Goal: Transaction & Acquisition: Purchase product/service

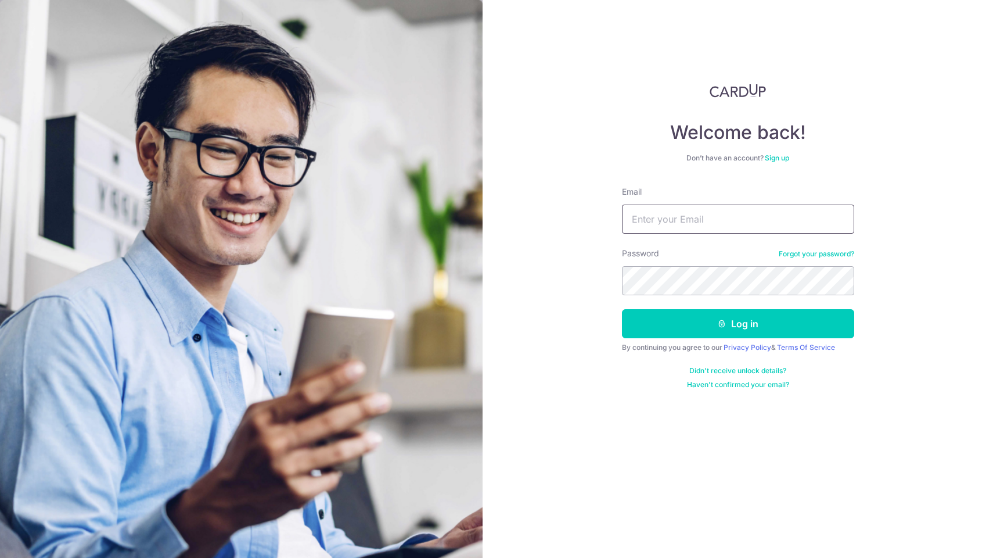
type input "[EMAIL_ADDRESS][DOMAIN_NAME]"
click at [738, 324] on button "Log in" at bounding box center [738, 323] width 232 height 29
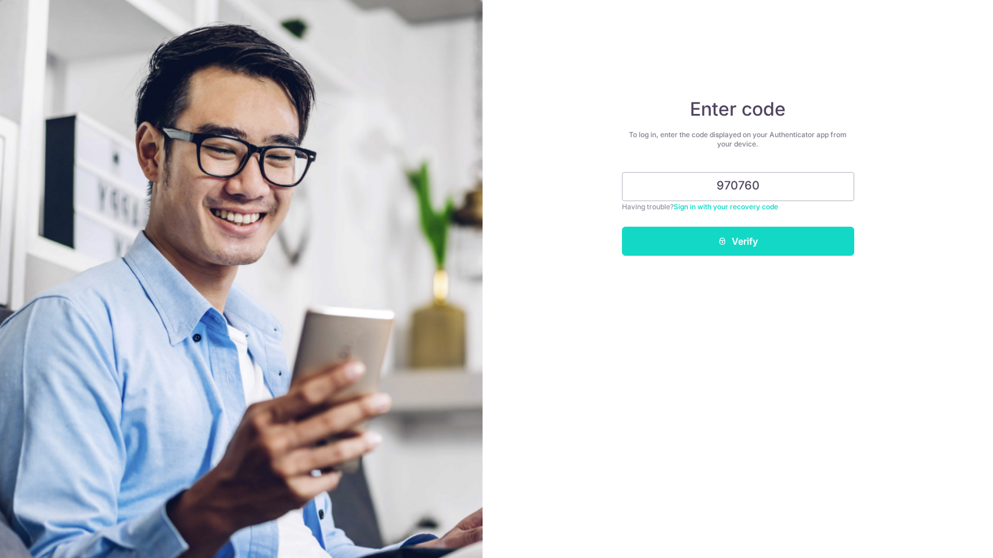
type input "970760"
click at [665, 246] on button "Verify" at bounding box center [738, 241] width 232 height 29
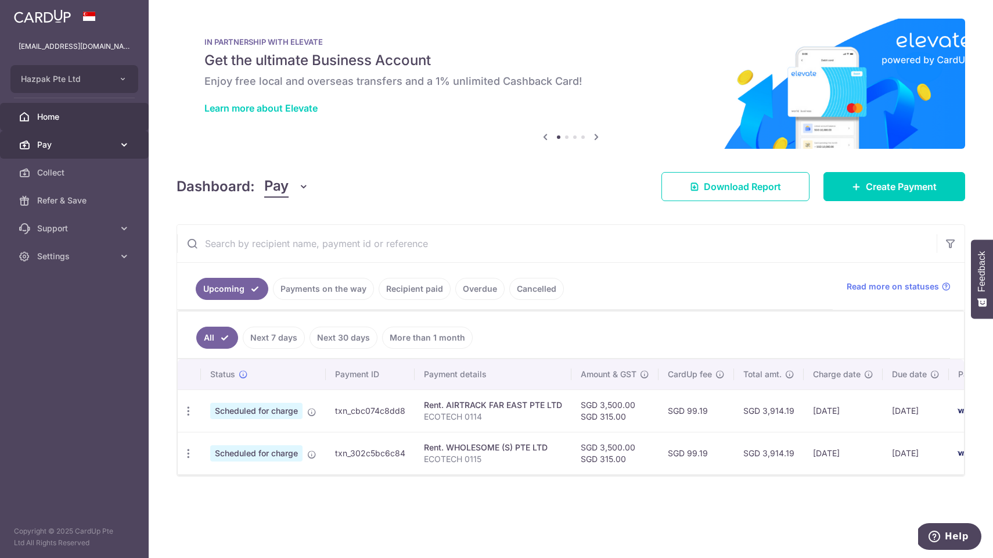
click at [72, 145] on span "Pay" at bounding box center [75, 145] width 77 height 12
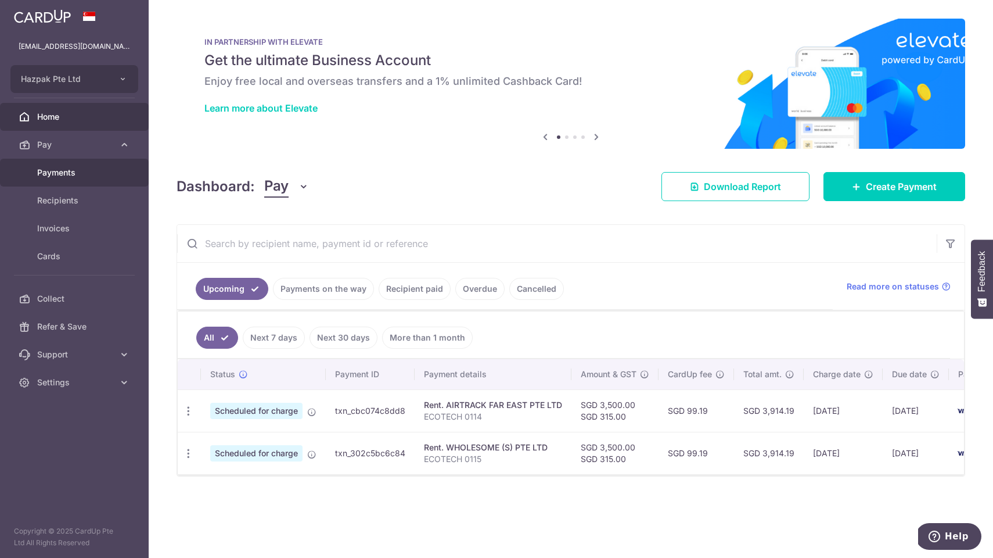
click at [66, 178] on span "Payments" at bounding box center [75, 173] width 77 height 12
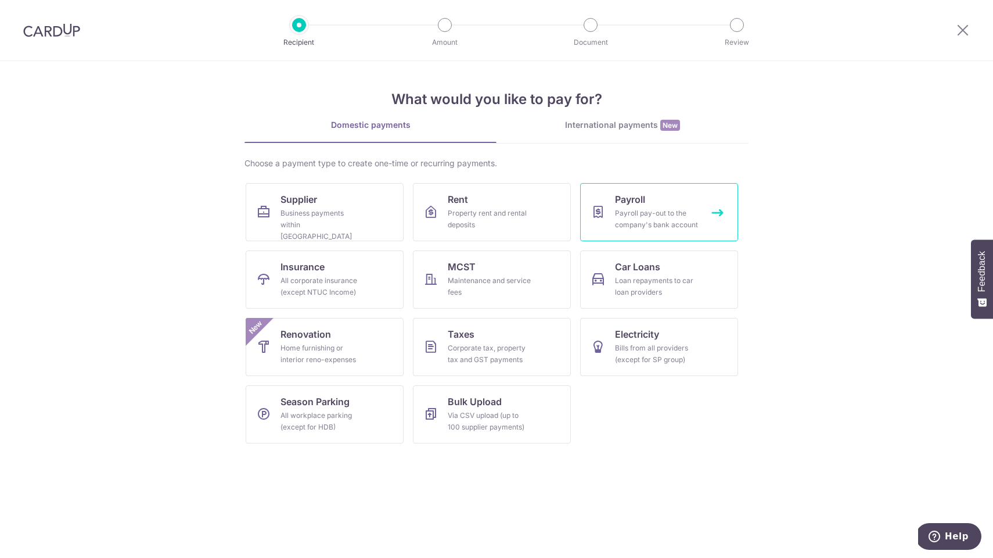
click at [695, 220] on div "Payroll pay-out to the company's bank account" at bounding box center [657, 218] width 84 height 23
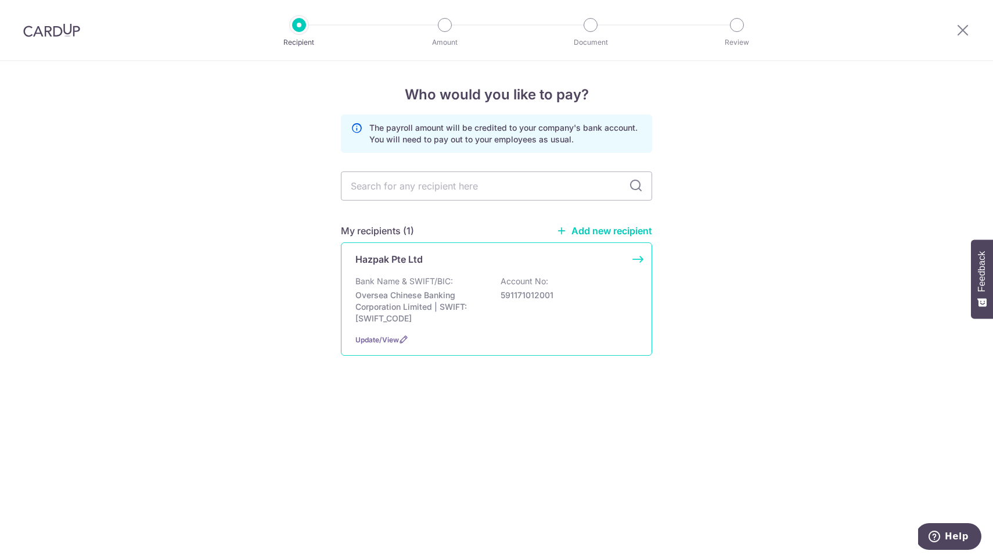
click at [472, 287] on div "Bank Name & SWIFT/BIC: Oversea Chinese Banking Corporation Limited | SWIFT: OCB…" at bounding box center [497, 299] width 282 height 49
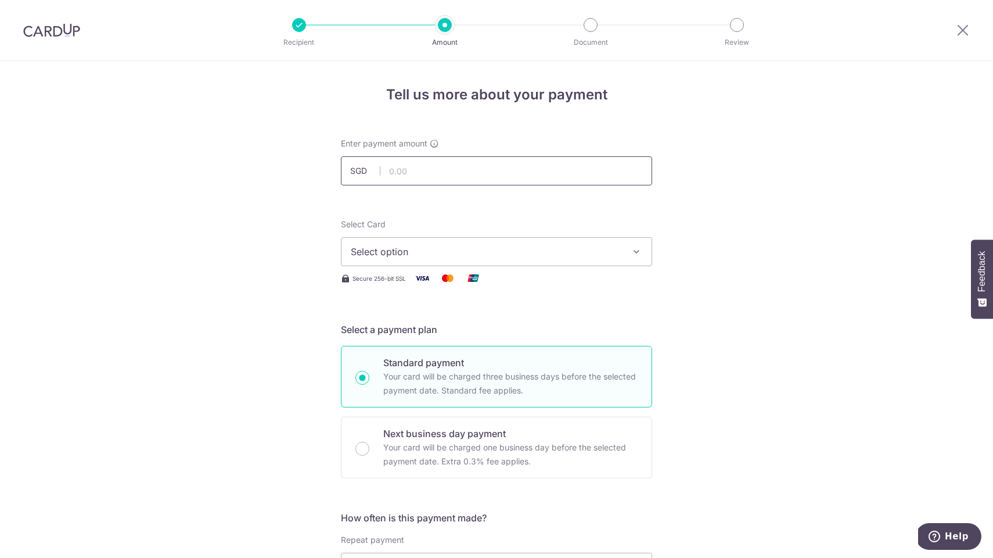
click at [423, 175] on input "text" at bounding box center [496, 170] width 311 height 29
paste input "83427.30"
click at [415, 247] on span "Select option" at bounding box center [486, 252] width 271 height 14
type input "83,427.30"
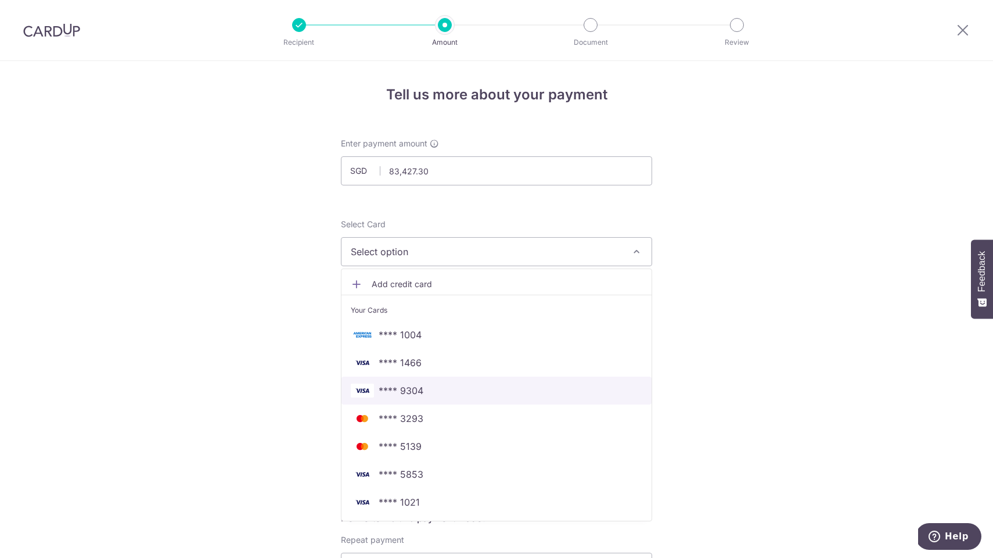
click at [474, 401] on link "**** 9304" at bounding box center [497, 390] width 310 height 28
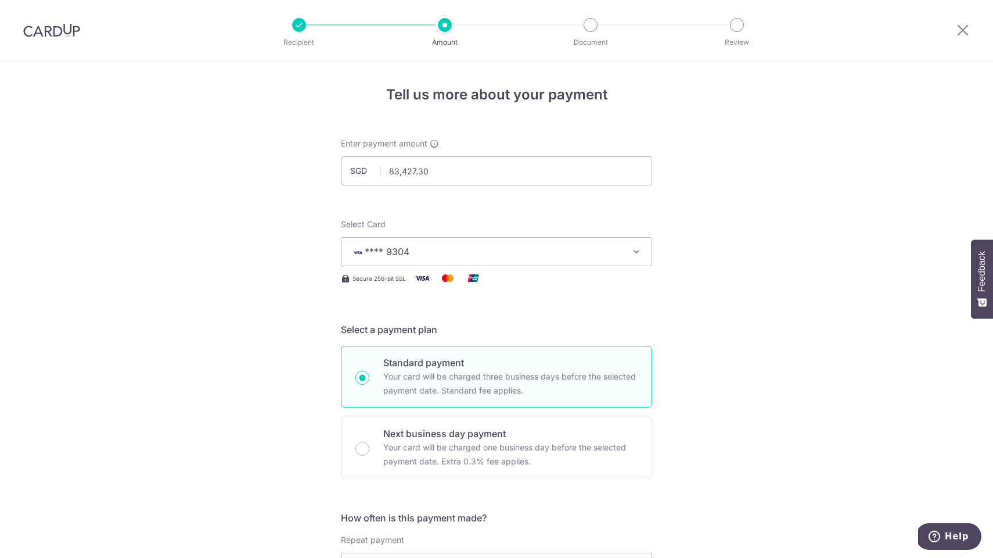
click at [415, 246] on span "**** 9304" at bounding box center [486, 252] width 271 height 14
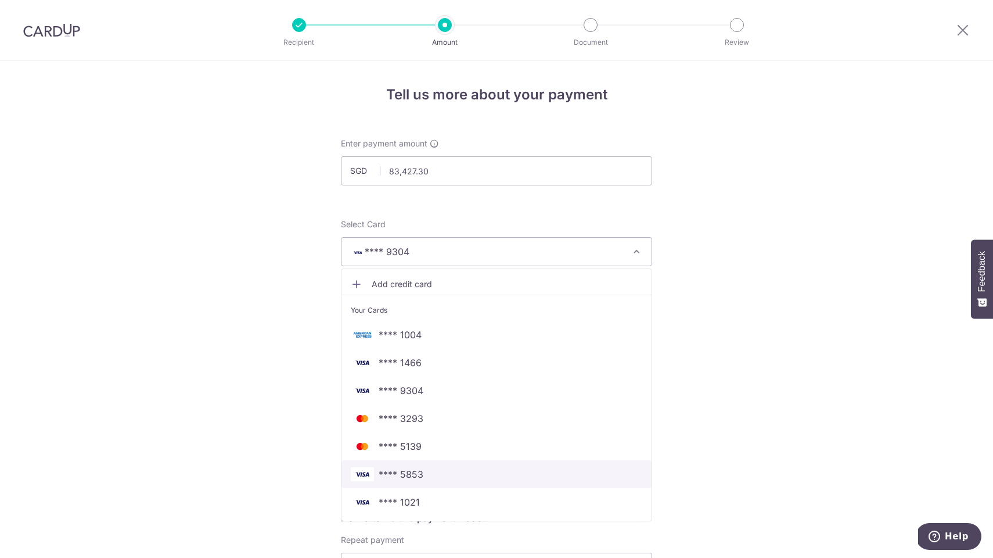
click at [401, 468] on span "**** 5853" at bounding box center [401, 474] width 45 height 14
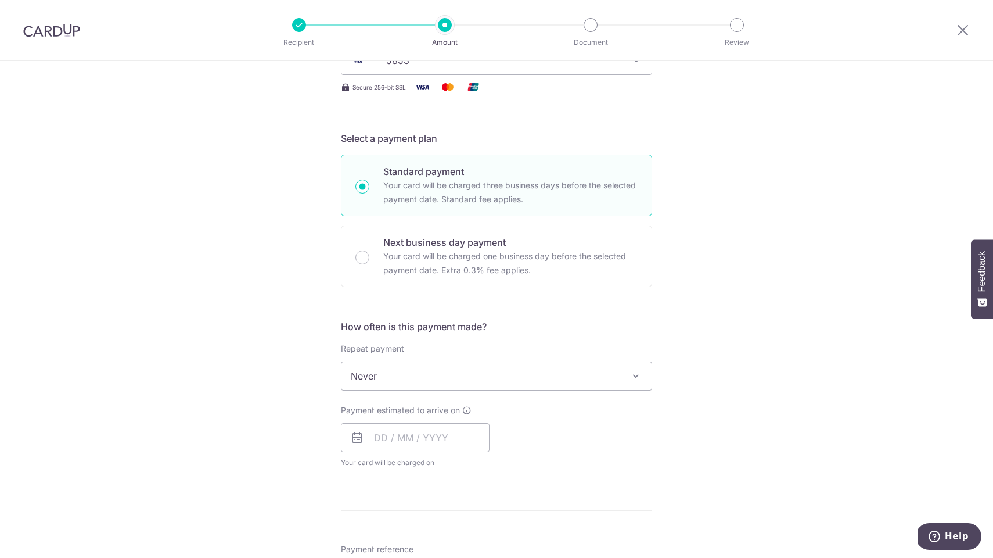
scroll to position [214, 0]
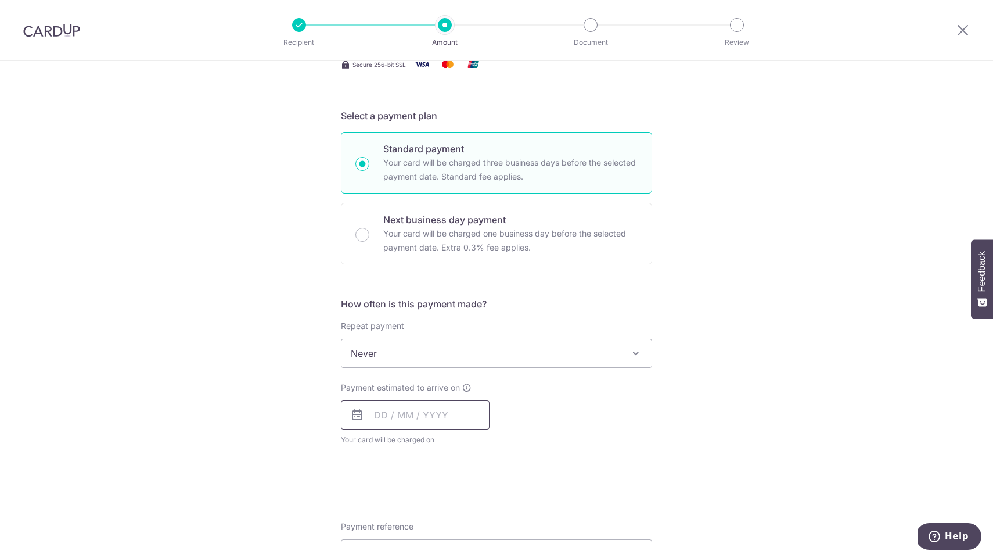
click at [375, 419] on input "text" at bounding box center [415, 414] width 149 height 29
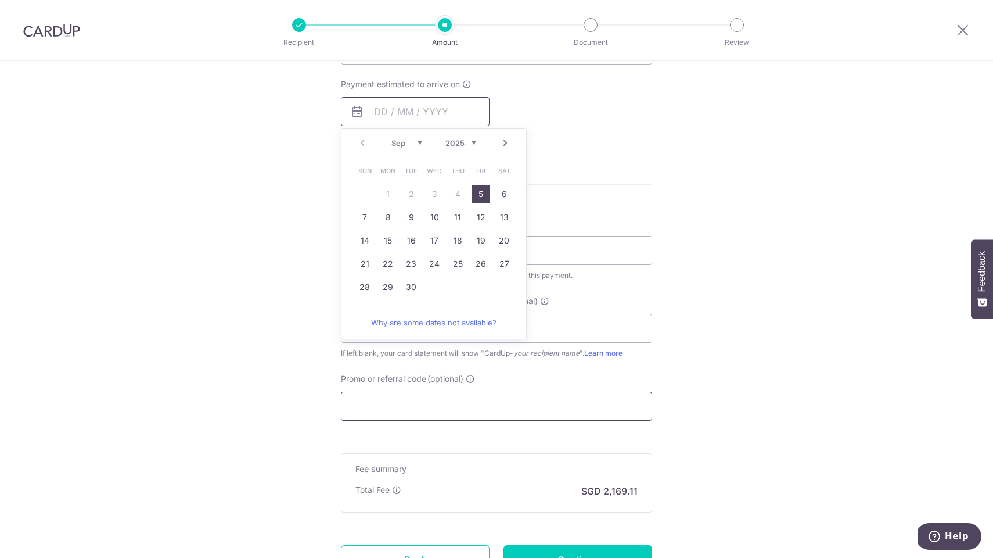
scroll to position [518, 0]
click at [385, 217] on link "8" at bounding box center [388, 216] width 19 height 19
type input "[DATE]"
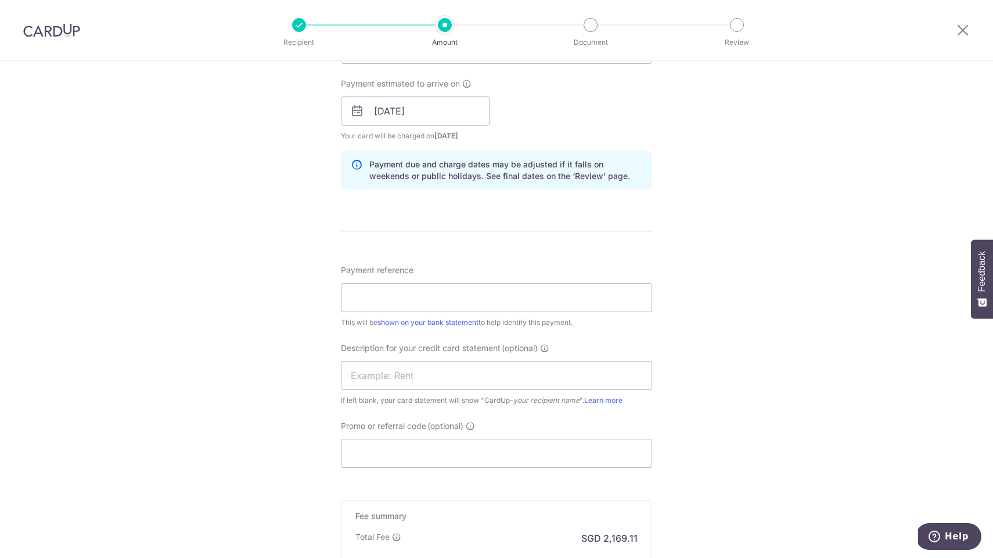
scroll to position [530, 0]
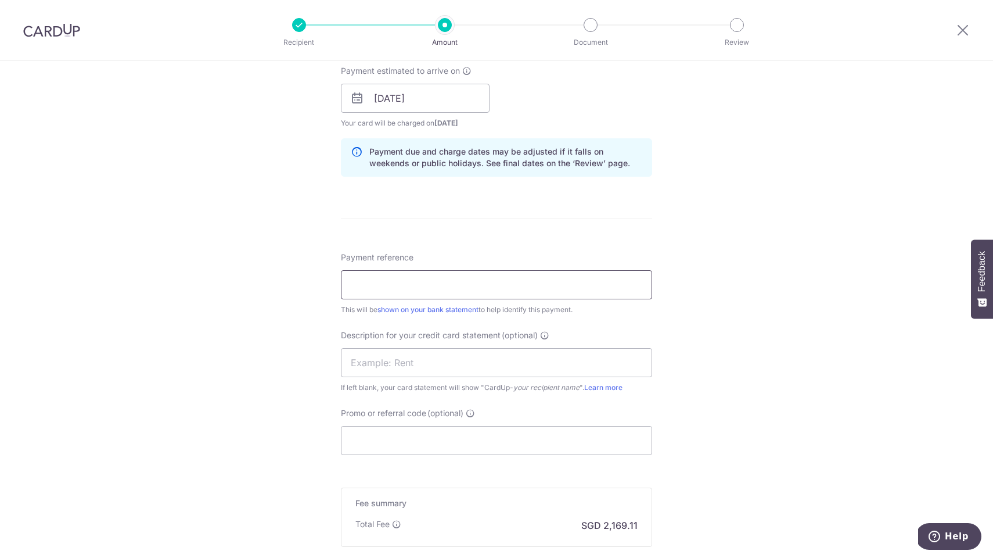
click at [386, 285] on input "Payment reference" at bounding box center [496, 284] width 311 height 29
type input "A"
type input "PAYROLL AUG 2025"
click at [404, 361] on input "text" at bounding box center [496, 362] width 311 height 29
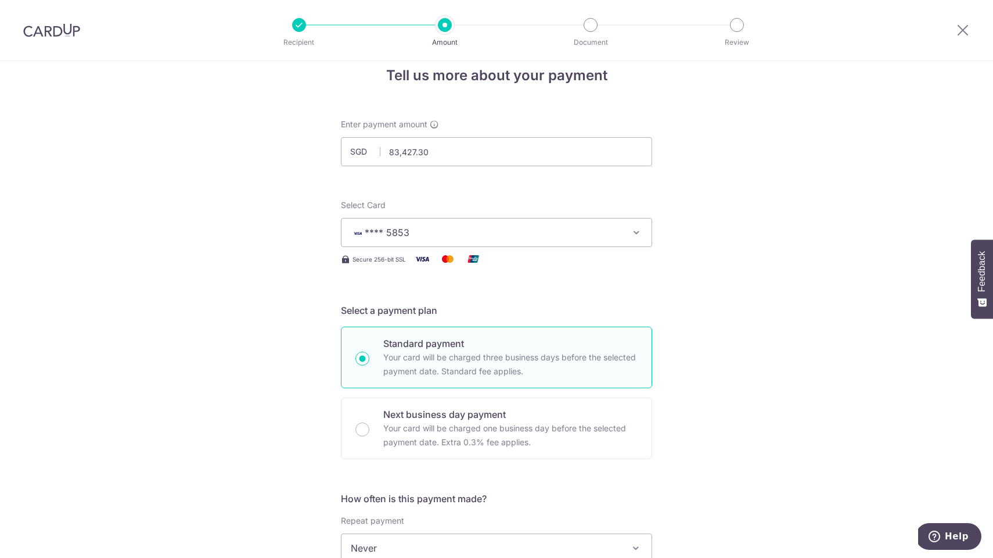
scroll to position [0, 0]
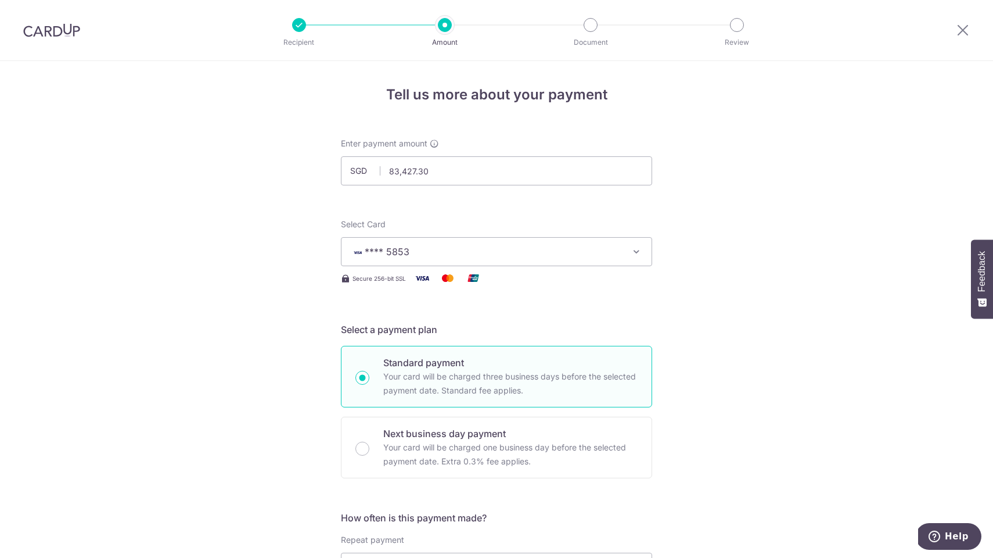
click at [469, 253] on span "**** 5853" at bounding box center [486, 252] width 271 height 14
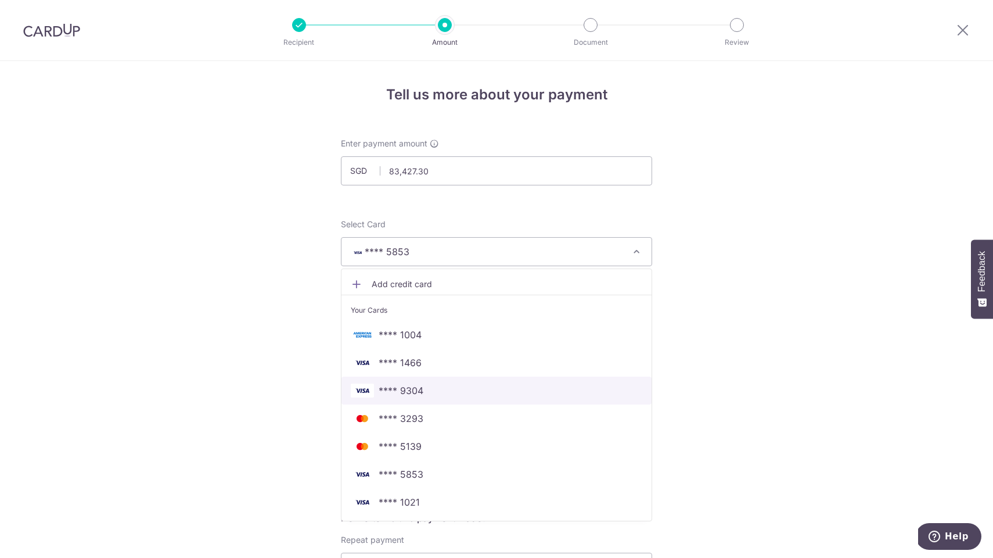
click at [417, 388] on span "**** 9304" at bounding box center [401, 390] width 45 height 14
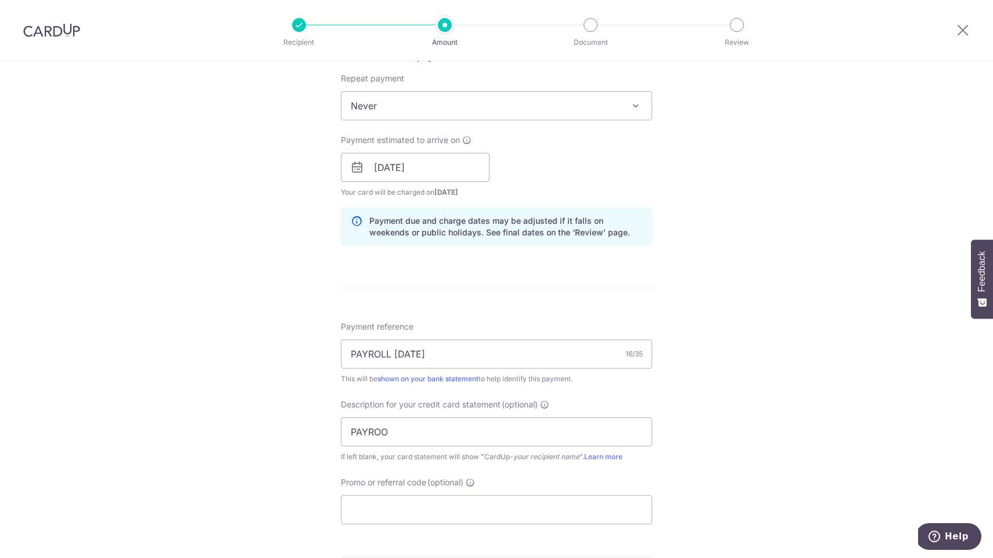
scroll to position [462, 0]
click at [444, 434] on input "PAYROO" at bounding box center [496, 431] width 311 height 29
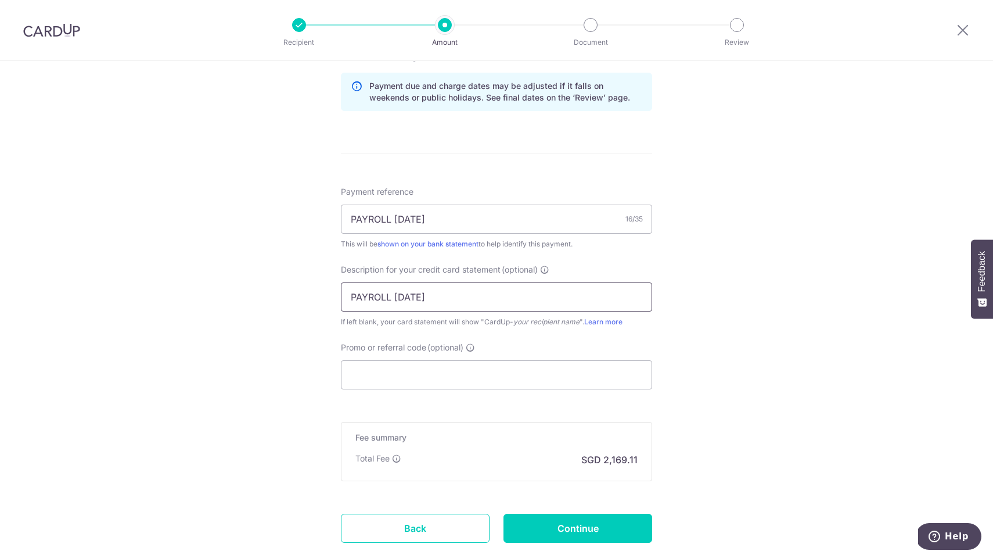
scroll to position [601, 0]
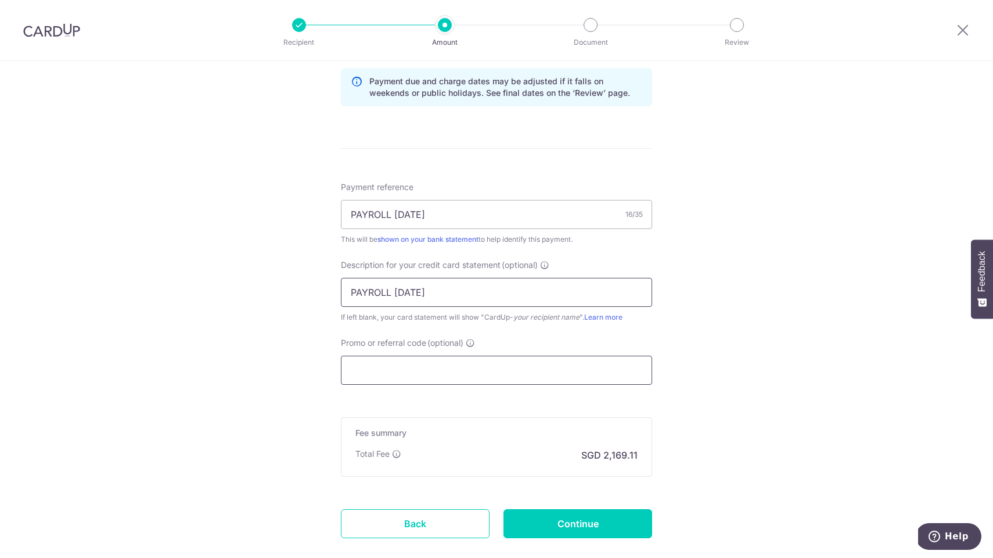
type input "PAYROLL AUG 25"
click at [554, 375] on input "Promo or referral code (optional)" at bounding box center [496, 370] width 311 height 29
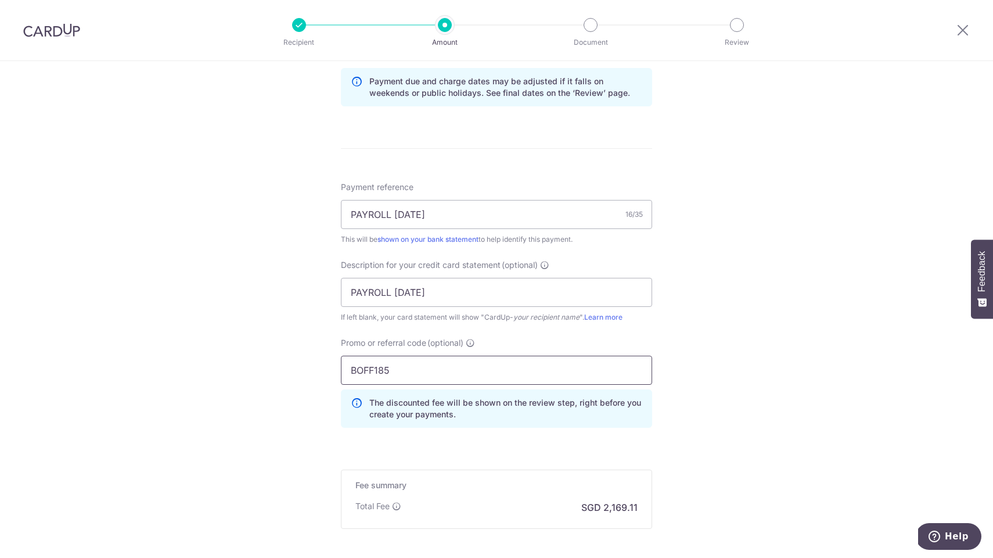
type input "BOFF185"
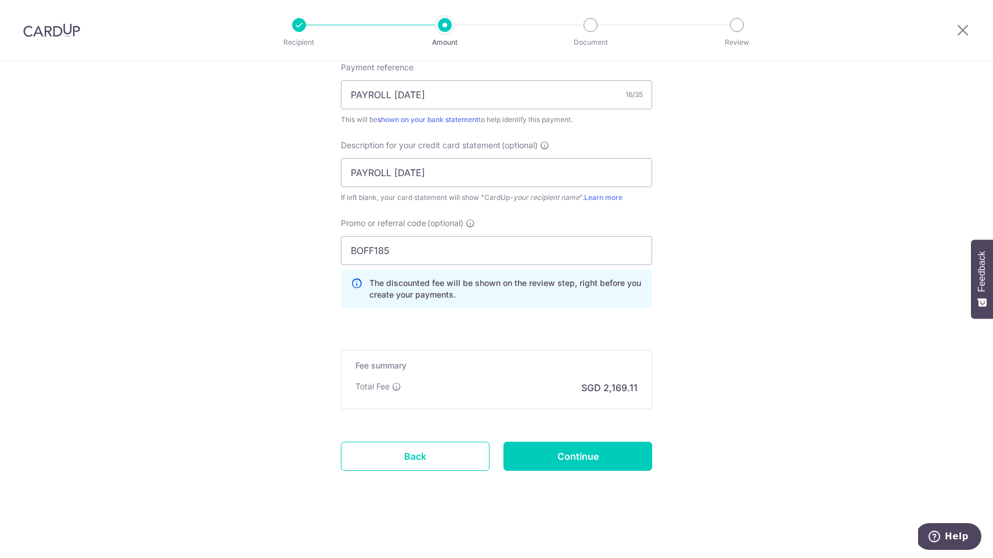
scroll to position [720, 0]
click at [577, 456] on input "Continue" at bounding box center [578, 455] width 149 height 29
type input "Create Schedule"
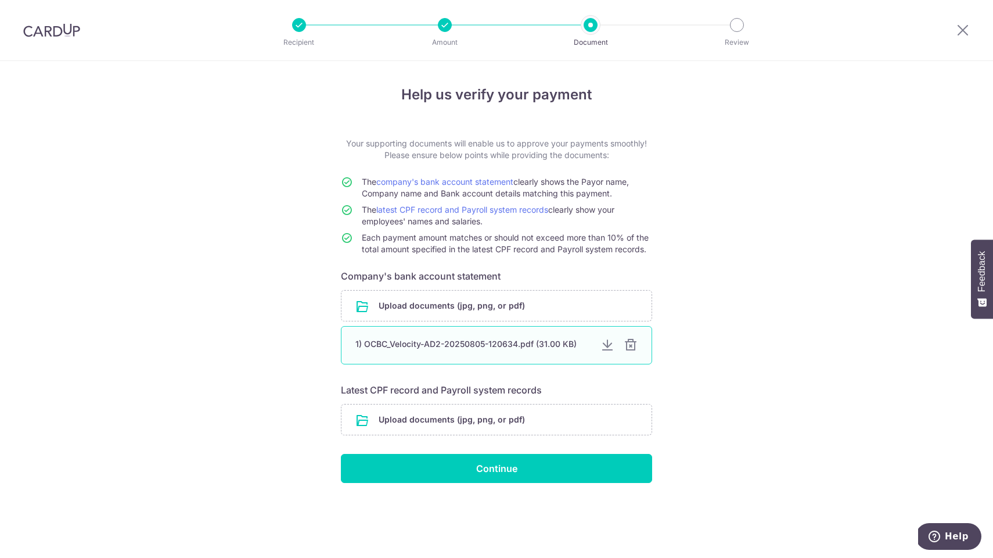
click at [631, 342] on div at bounding box center [631, 345] width 14 height 14
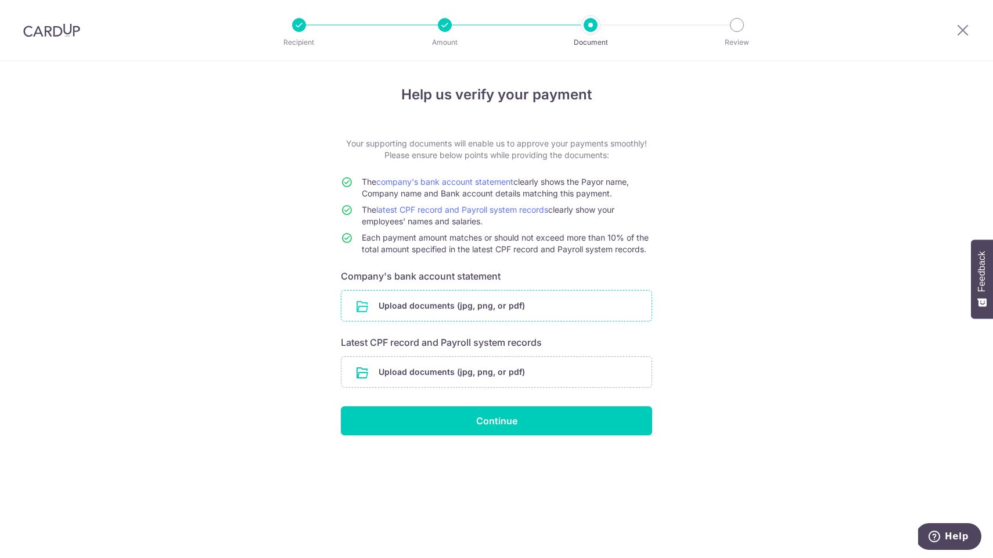
click at [567, 306] on input "file" at bounding box center [497, 305] width 310 height 30
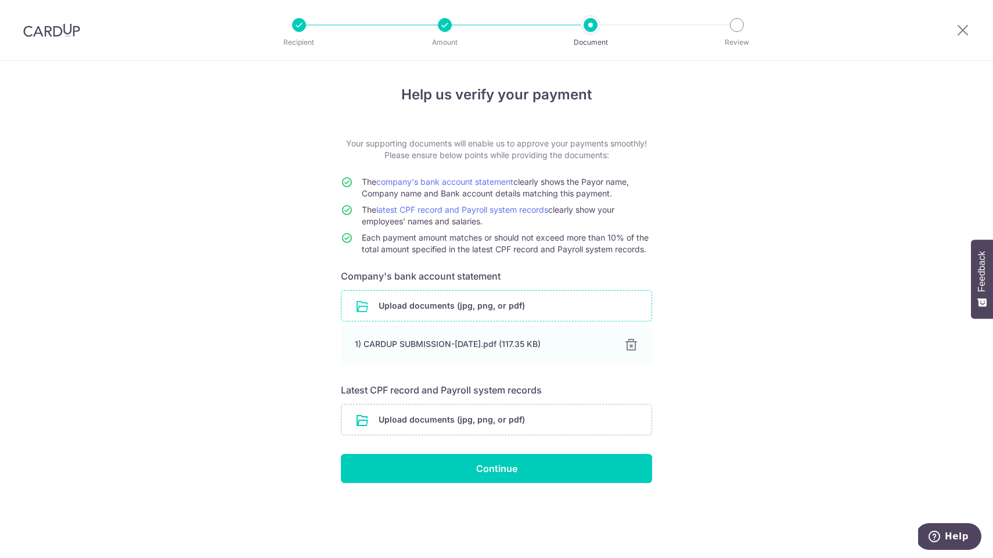
click at [530, 302] on input "file" at bounding box center [497, 305] width 310 height 30
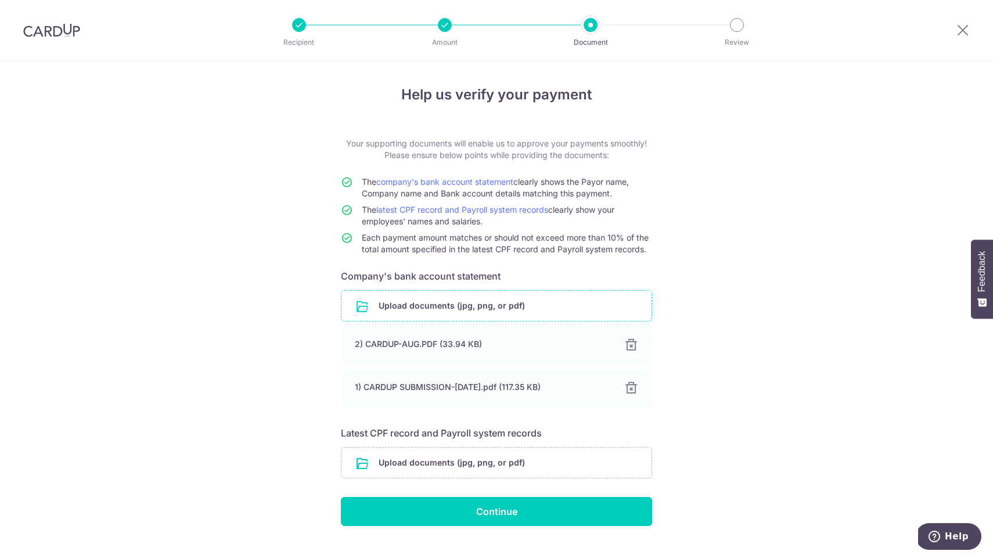
click at [234, 277] on div "Help us verify your payment Your supporting documents will enable us to approve…" at bounding box center [496, 320] width 993 height 519
click at [759, 193] on div "Help us verify your payment Your supporting documents will enable us to approve…" at bounding box center [496, 320] width 993 height 519
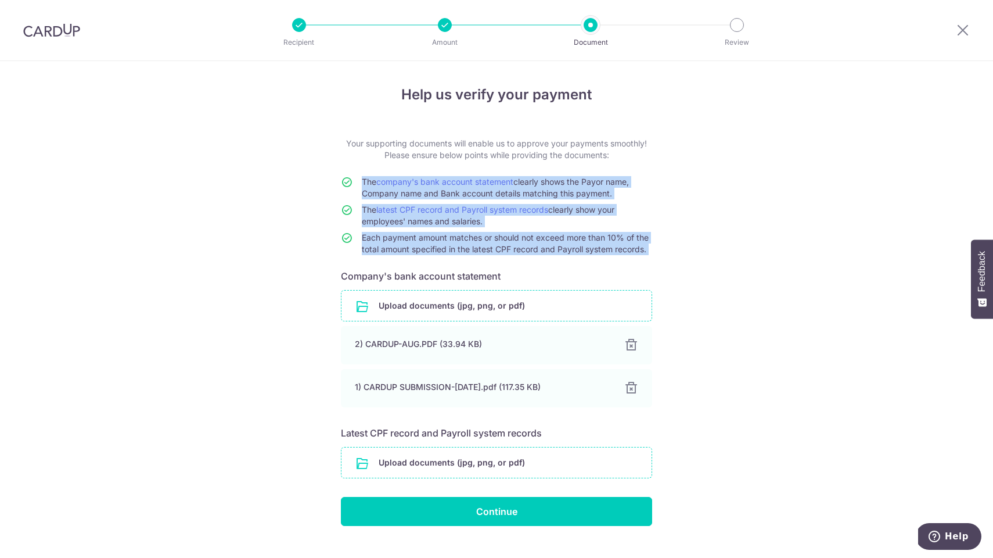
click at [426, 463] on input "file" at bounding box center [497, 462] width 310 height 30
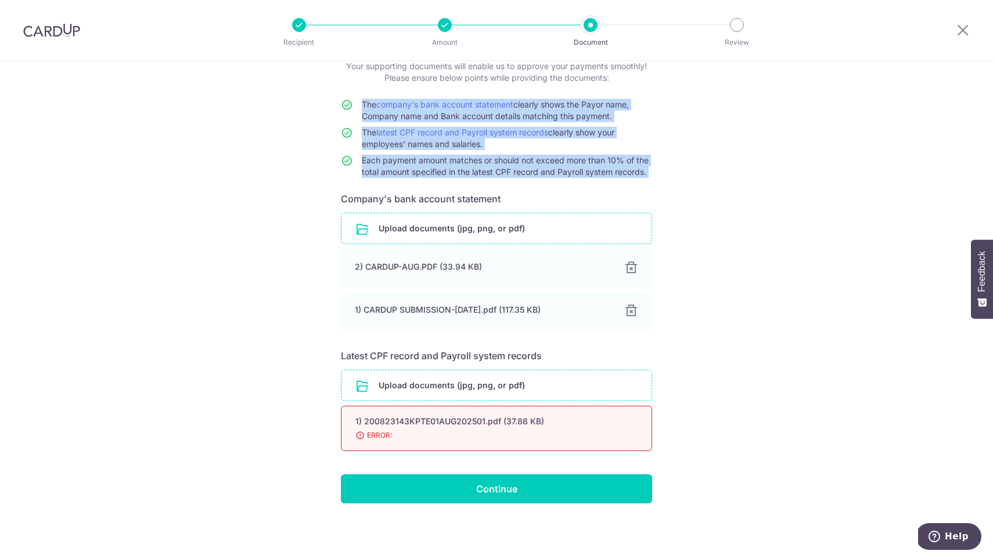
scroll to position [77, 0]
click at [408, 423] on div "1) 200823143KPTE01AUG202501.pdf (37.86 KB)" at bounding box center [483, 421] width 254 height 12
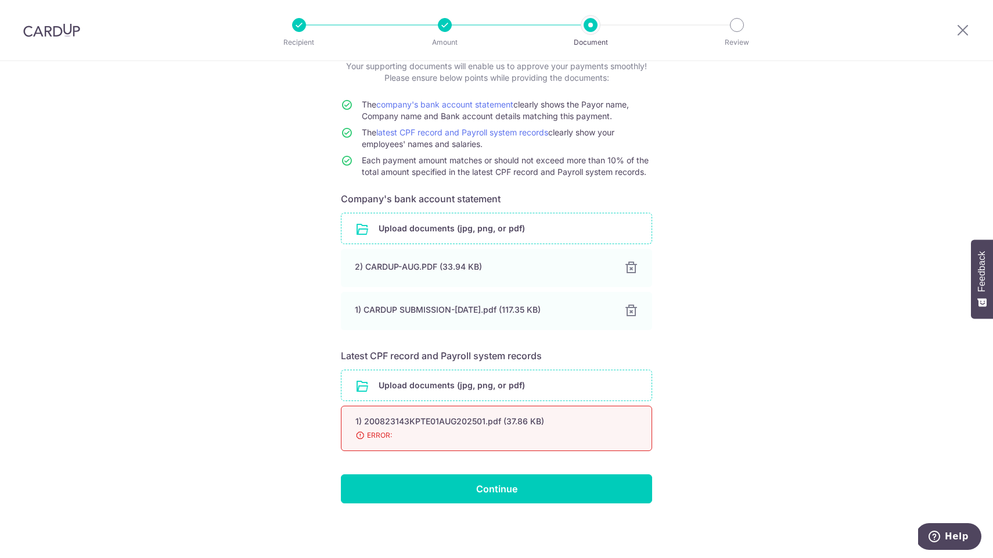
click at [453, 389] on input "file" at bounding box center [497, 385] width 310 height 30
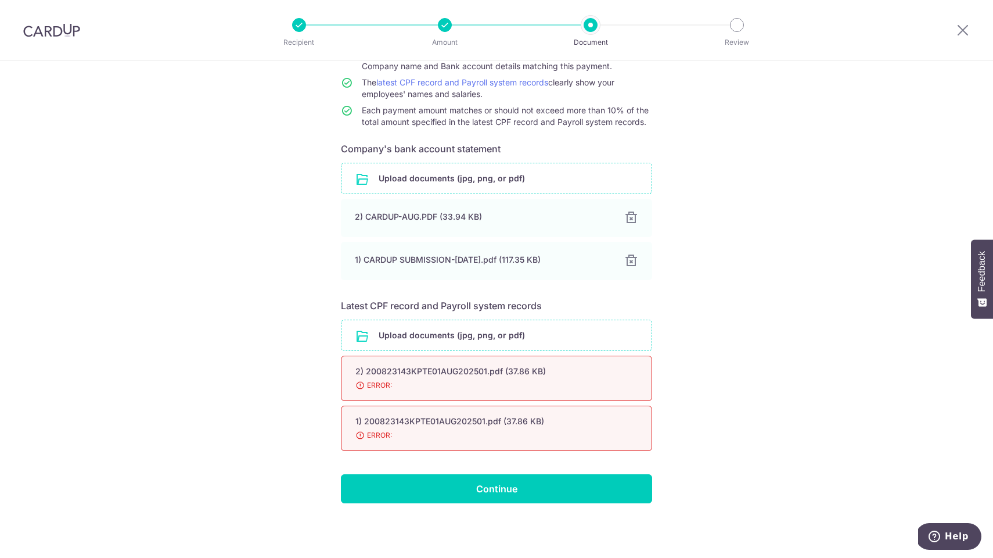
scroll to position [127, 0]
click at [408, 337] on input "file" at bounding box center [497, 335] width 310 height 30
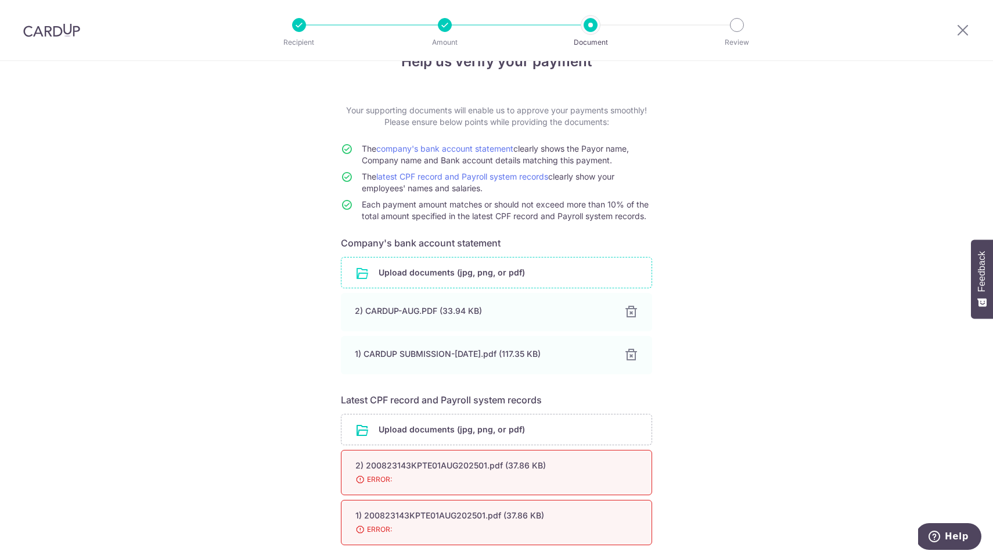
scroll to position [0, 0]
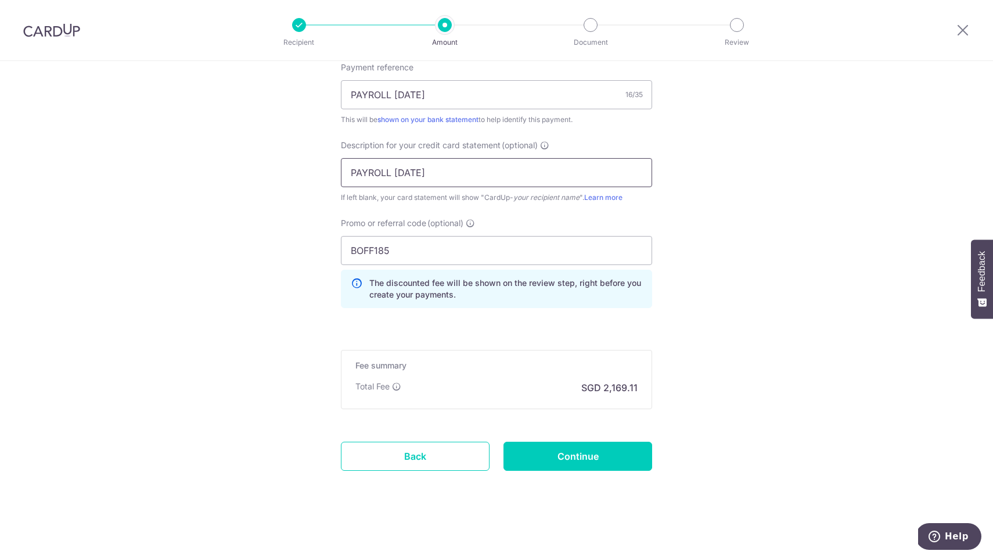
scroll to position [720, 0]
click at [572, 450] on input "Continue" at bounding box center [578, 455] width 149 height 29
type input "Update Schedule"
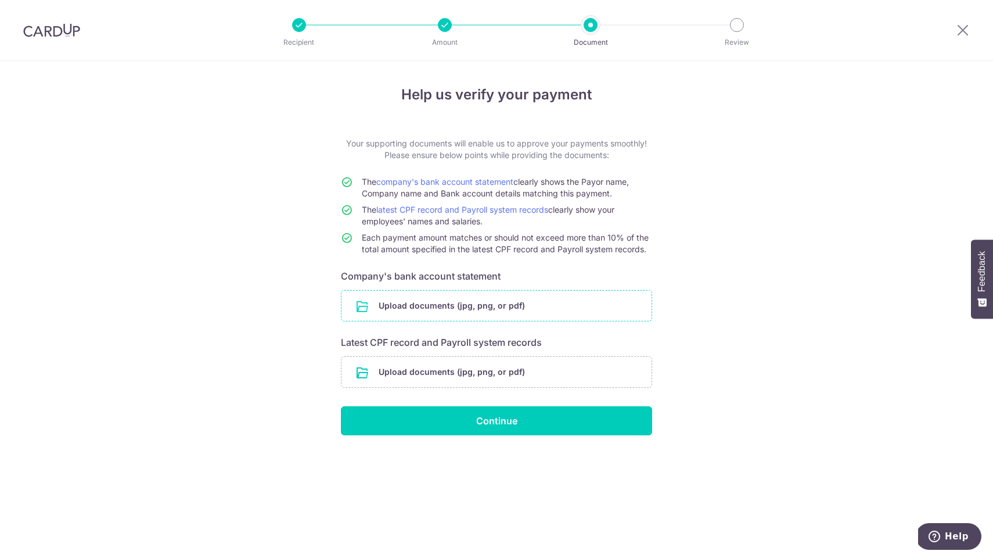
click at [504, 306] on input "file" at bounding box center [497, 305] width 310 height 30
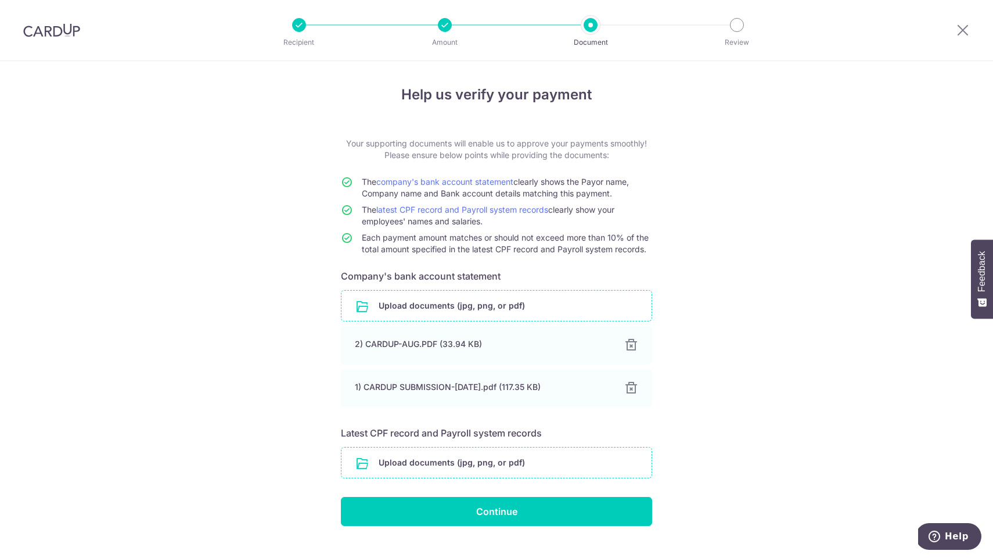
click at [524, 462] on input "file" at bounding box center [497, 462] width 310 height 30
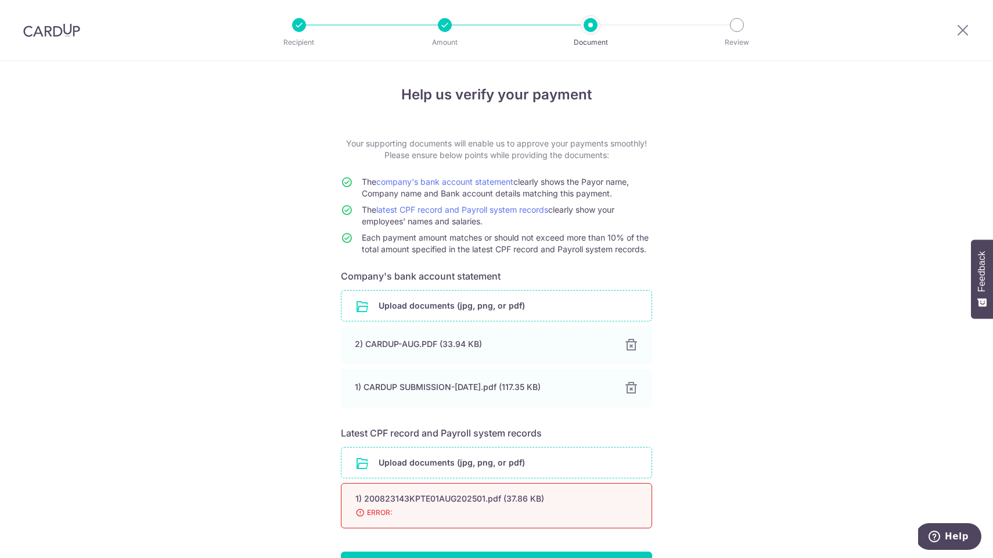
click at [358, 512] on span "ERROR:" at bounding box center [483, 513] width 254 height 12
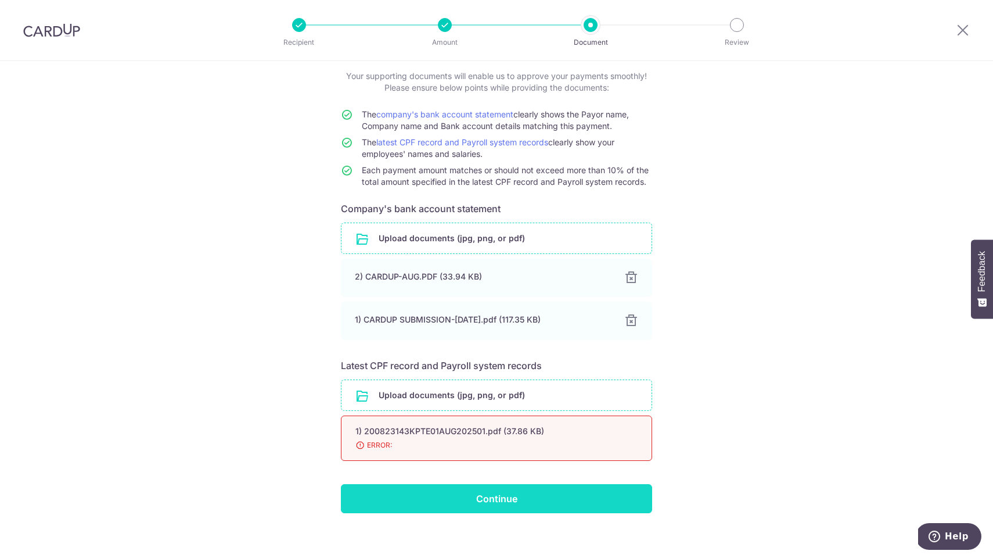
scroll to position [65, 0]
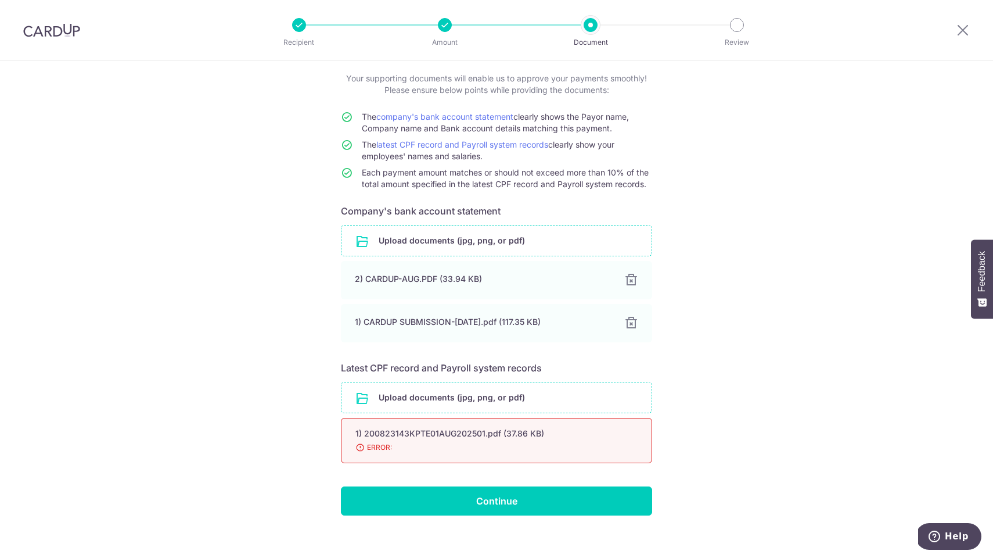
click at [475, 242] on input "file" at bounding box center [497, 240] width 310 height 30
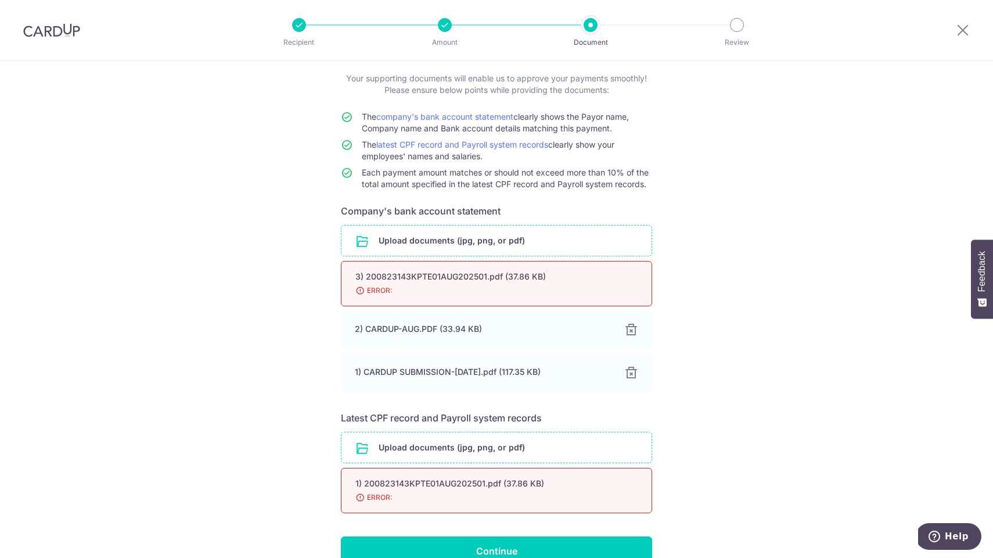
click at [530, 451] on input "file" at bounding box center [497, 447] width 310 height 30
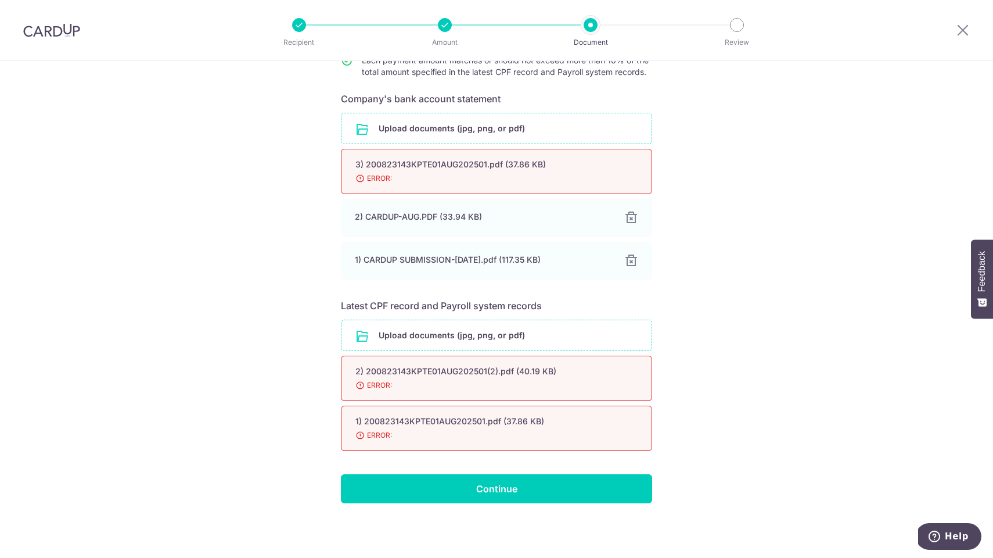
scroll to position [177, 0]
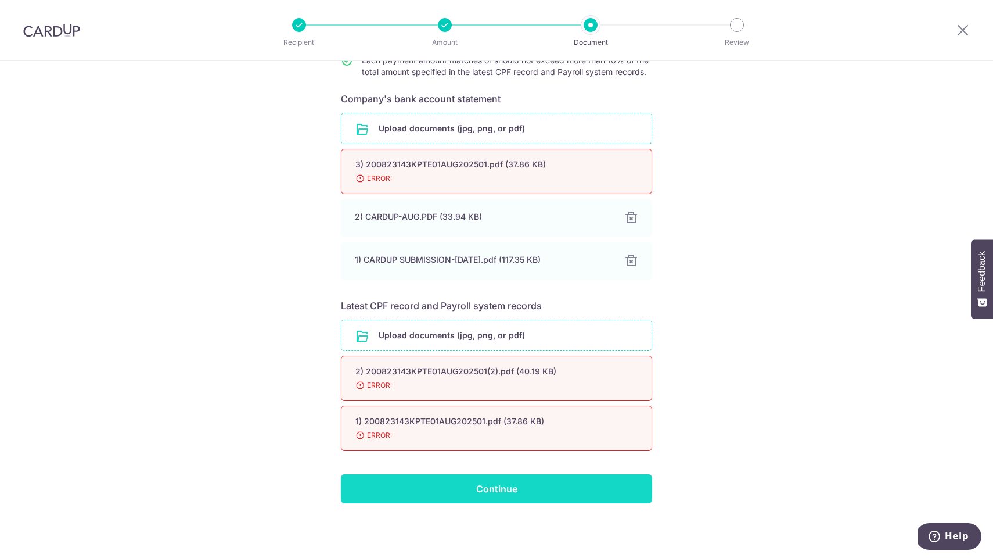
click at [477, 485] on input "Continue" at bounding box center [496, 488] width 311 height 29
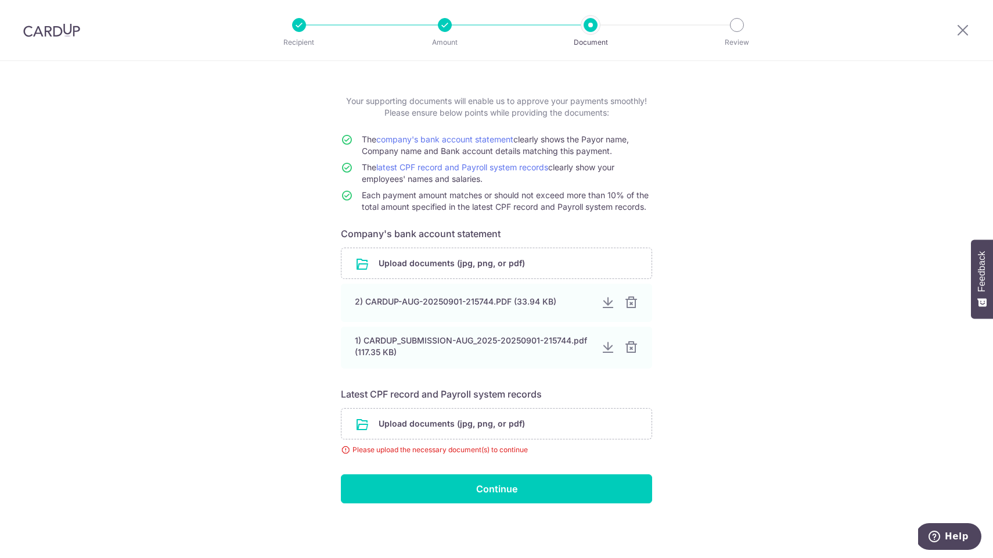
scroll to position [42, 0]
click at [562, 417] on input "file" at bounding box center [497, 423] width 310 height 30
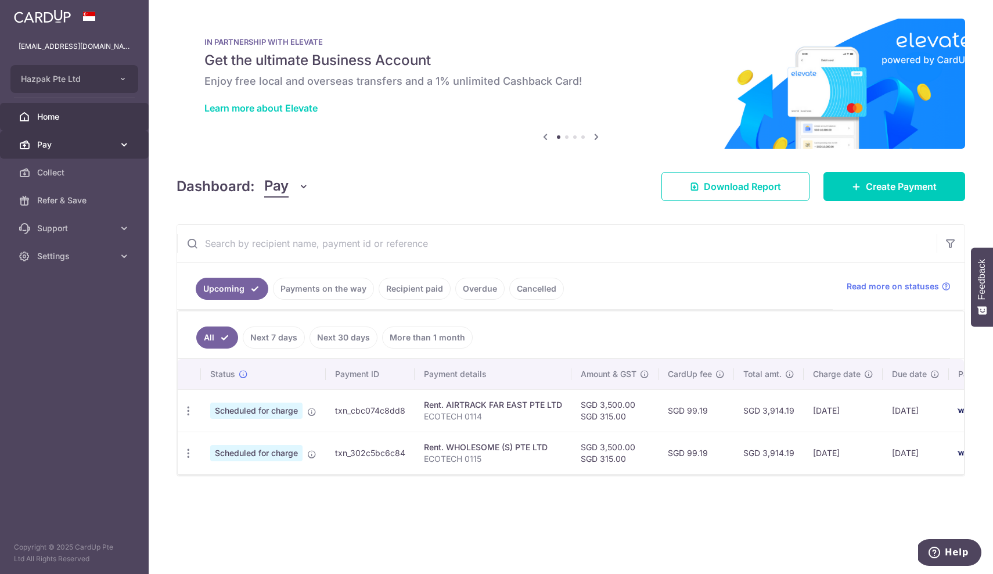
click at [74, 139] on span "Pay" at bounding box center [75, 145] width 77 height 12
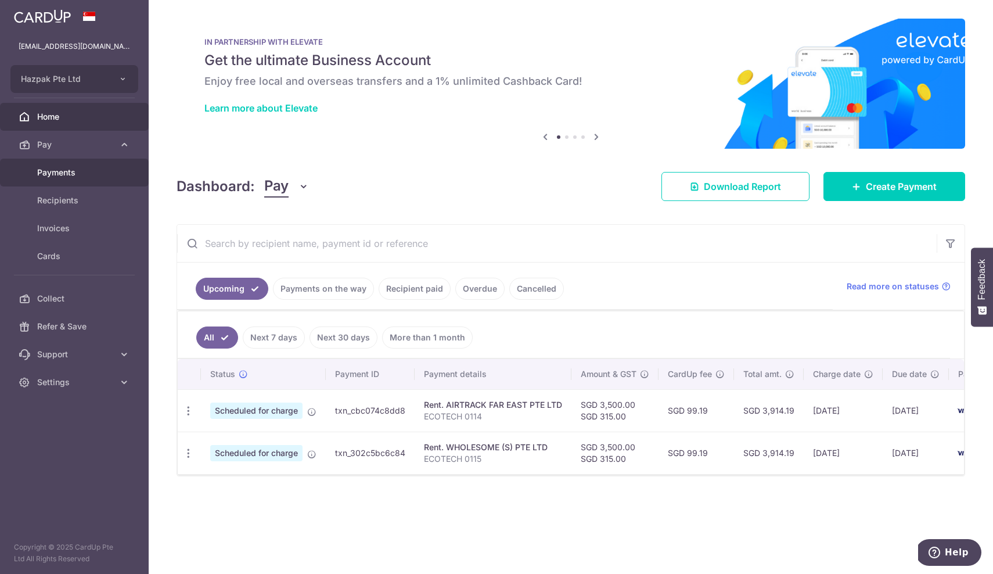
click at [67, 175] on span "Payments" at bounding box center [75, 173] width 77 height 12
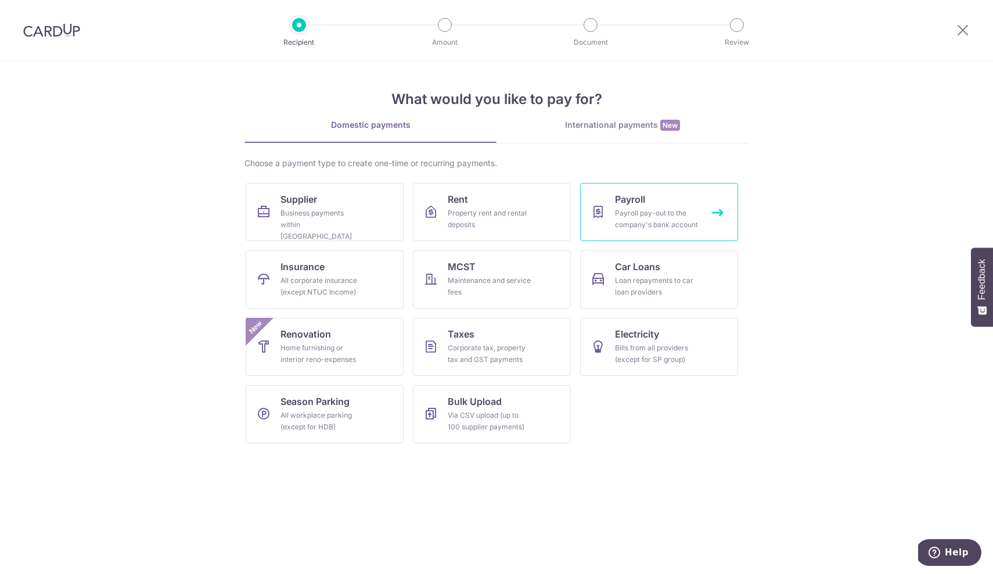
click at [619, 213] on div "Payroll pay-out to the company's bank account" at bounding box center [657, 218] width 84 height 23
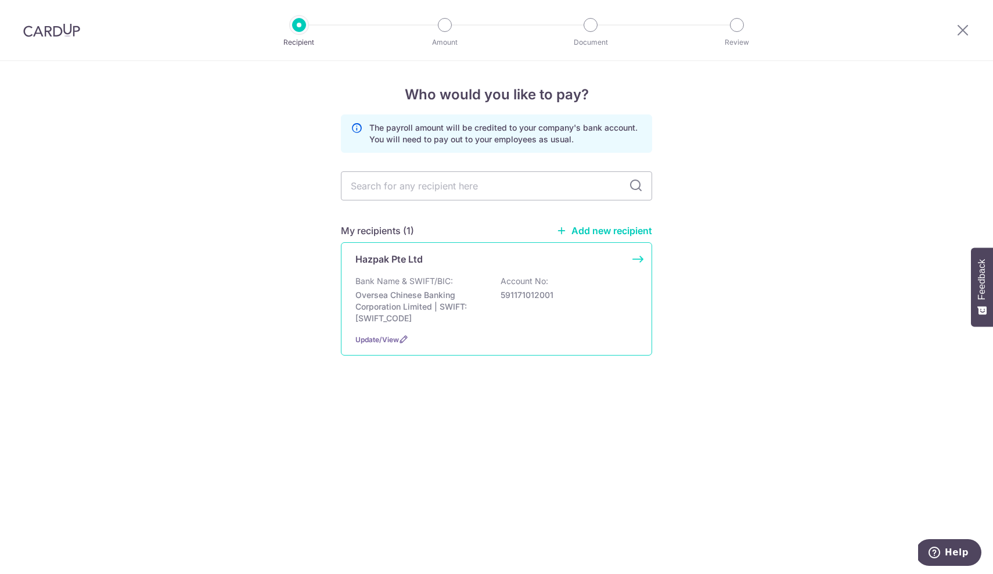
click at [486, 282] on div "Bank Name & SWIFT/BIC: Oversea Chinese Banking Corporation Limited | SWIFT: OCB…" at bounding box center [497, 299] width 282 height 49
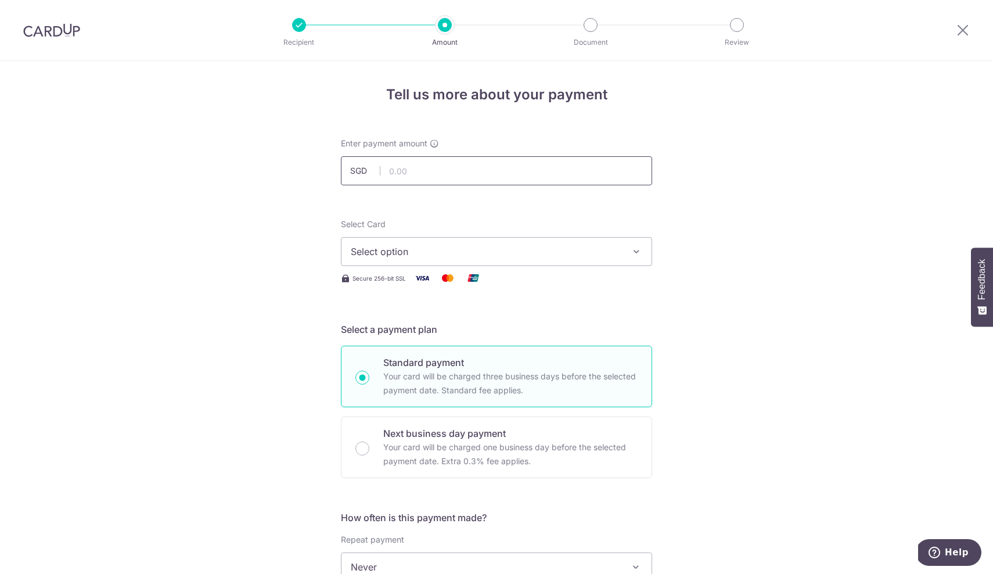
click at [465, 173] on input "text" at bounding box center [496, 170] width 311 height 29
paste input "83427.30"
click at [437, 250] on span "Select option" at bounding box center [486, 252] width 271 height 14
type input "83,427.30"
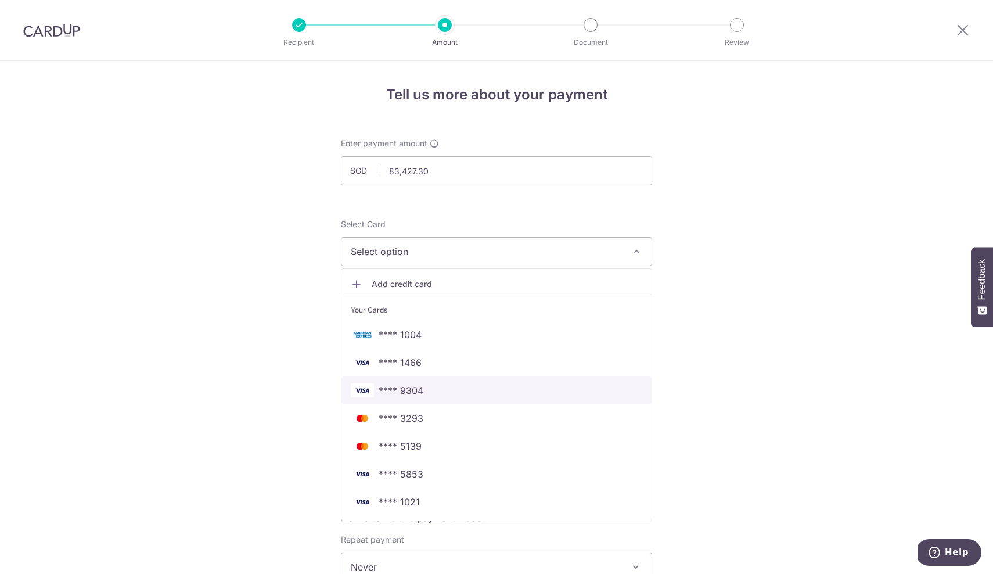
click at [416, 387] on span "**** 9304" at bounding box center [401, 390] width 45 height 14
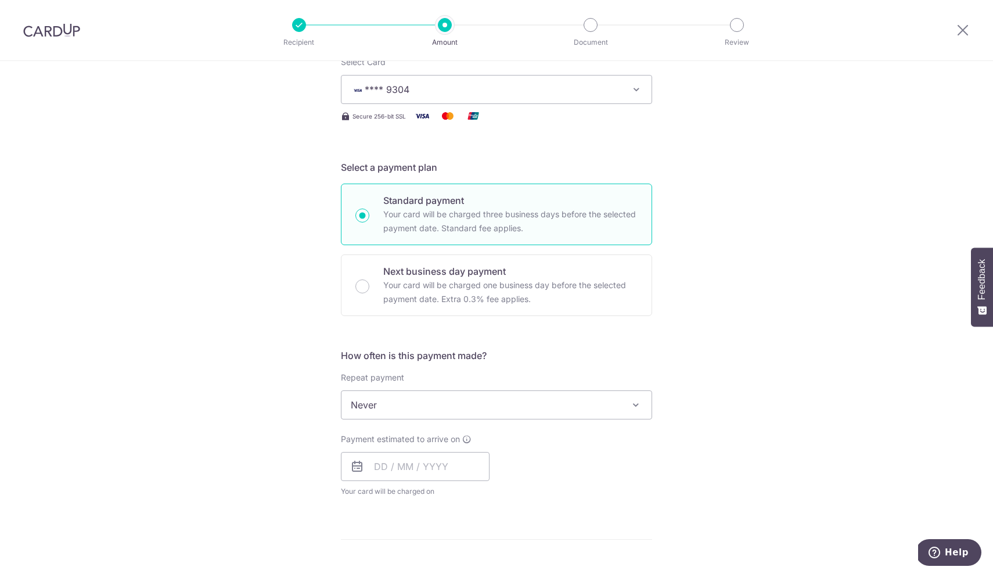
scroll to position [297, 0]
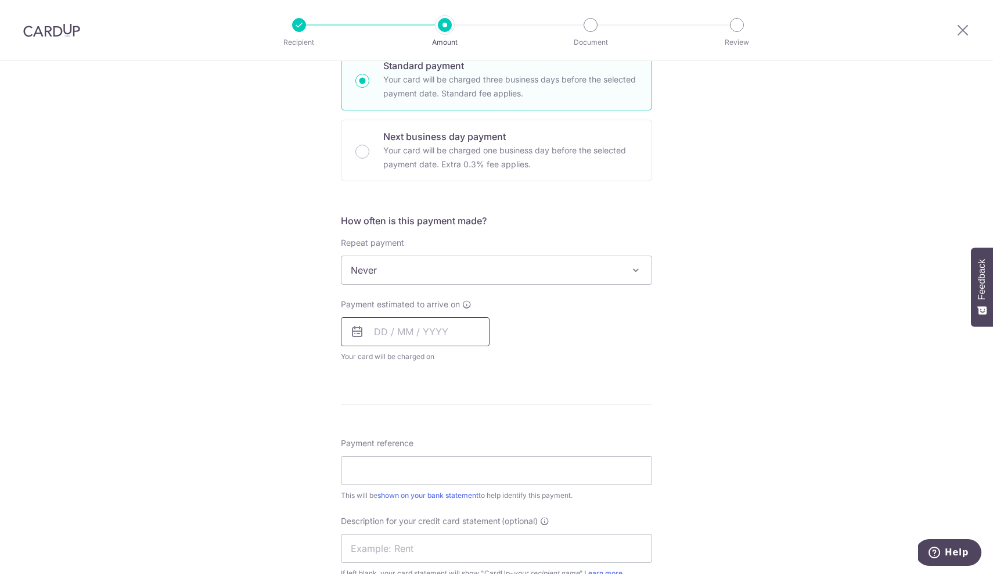
click at [465, 331] on input "text" at bounding box center [415, 331] width 149 height 29
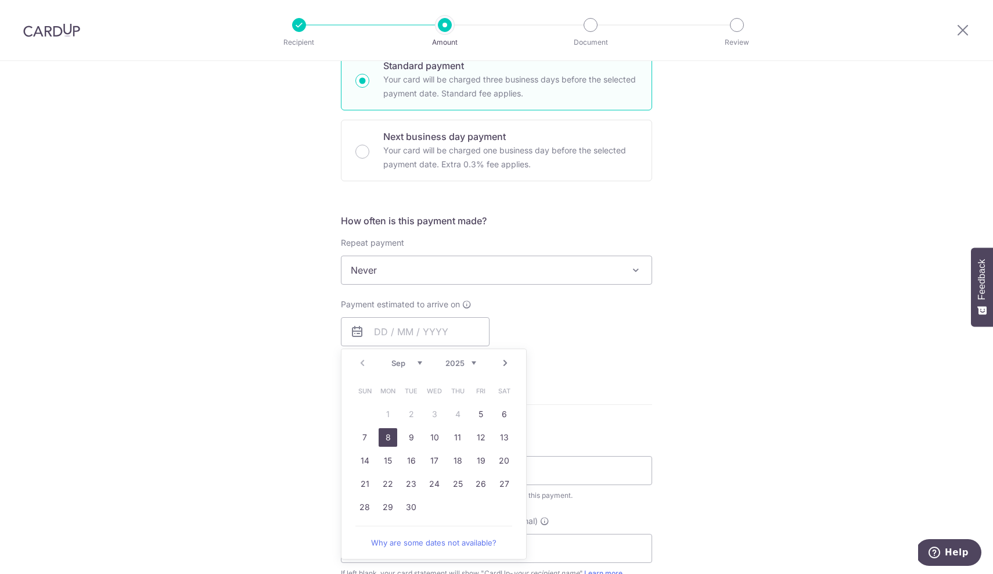
click at [386, 435] on link "8" at bounding box center [388, 437] width 19 height 19
type input "[DATE]"
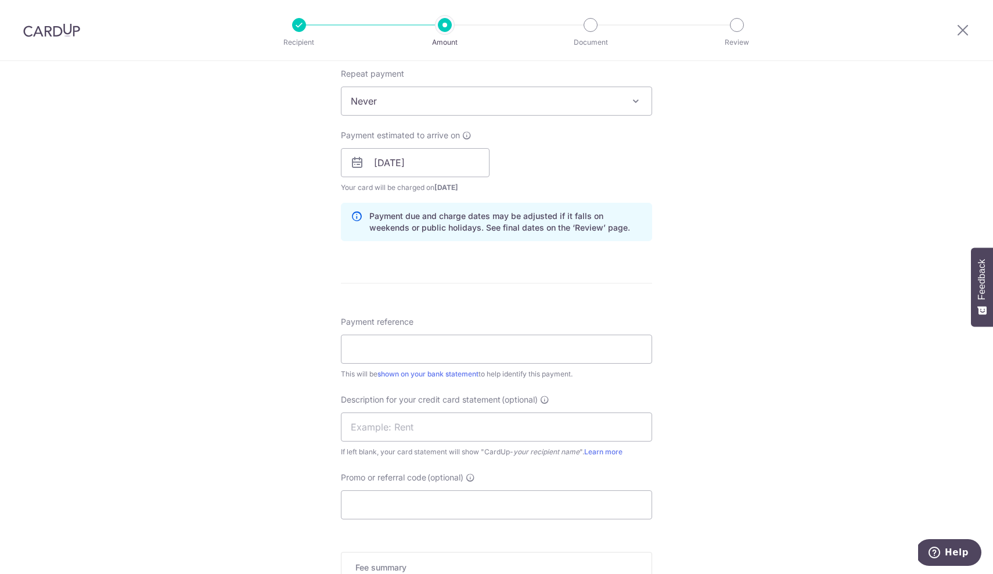
scroll to position [472, 0]
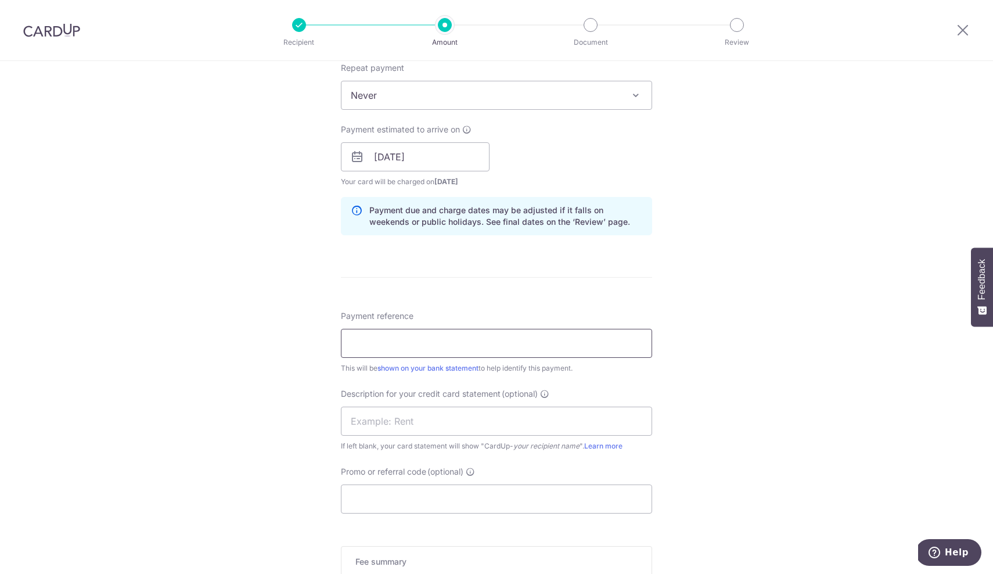
click at [581, 346] on input "Payment reference" at bounding box center [496, 343] width 311 height 29
type input "P"
click at [455, 343] on input "AUG PAYROOL" at bounding box center [496, 343] width 311 height 29
type input "AUG PAYROLL"
click at [436, 426] on input "text" at bounding box center [496, 421] width 311 height 29
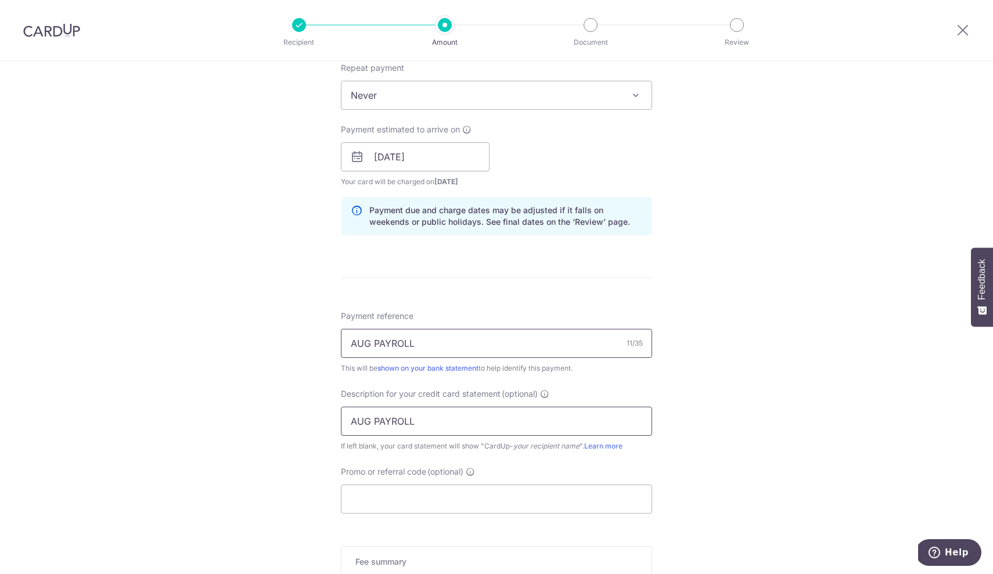
type input "AUG PAYROLL"
click at [373, 339] on input "AUG PAYROLL" at bounding box center [496, 343] width 311 height 29
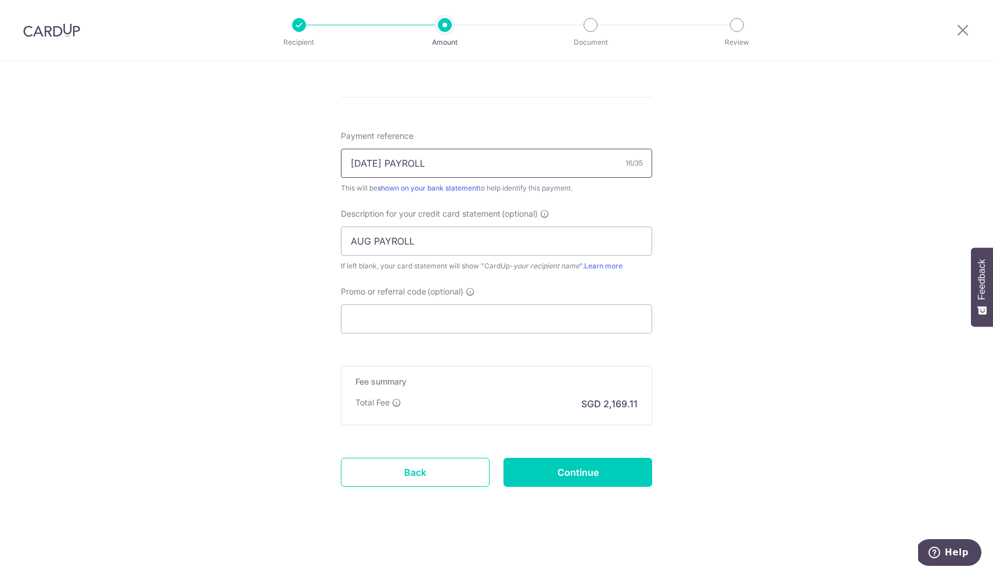
scroll to position [652, 0]
type input "AUG 2025 PAYROLL"
click at [482, 317] on input "Promo or referral code (optional)" at bounding box center [496, 318] width 311 height 29
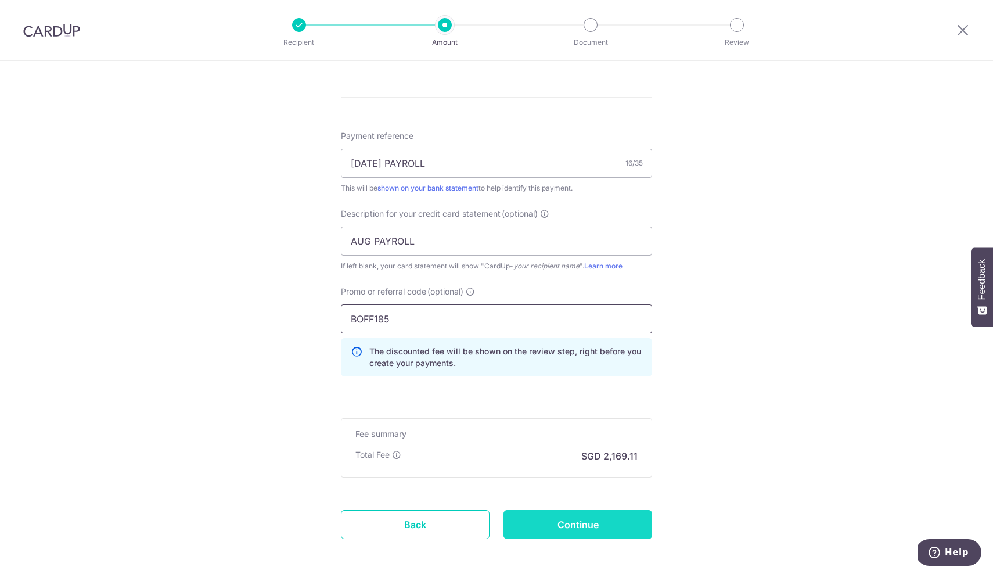
type input "BOFF185"
click at [569, 525] on input "Continue" at bounding box center [578, 524] width 149 height 29
type input "Create Schedule"
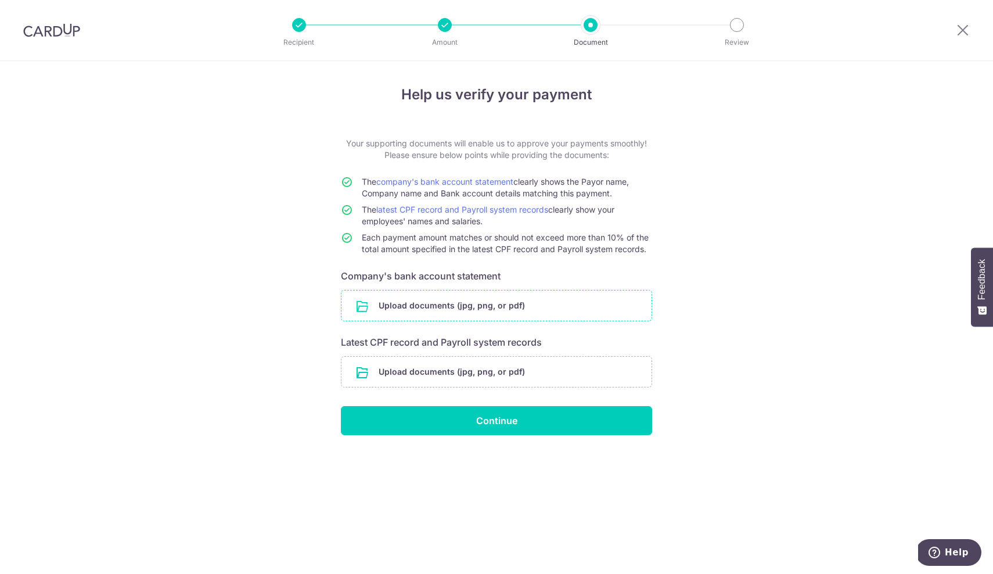
click at [502, 310] on input "file" at bounding box center [497, 305] width 310 height 30
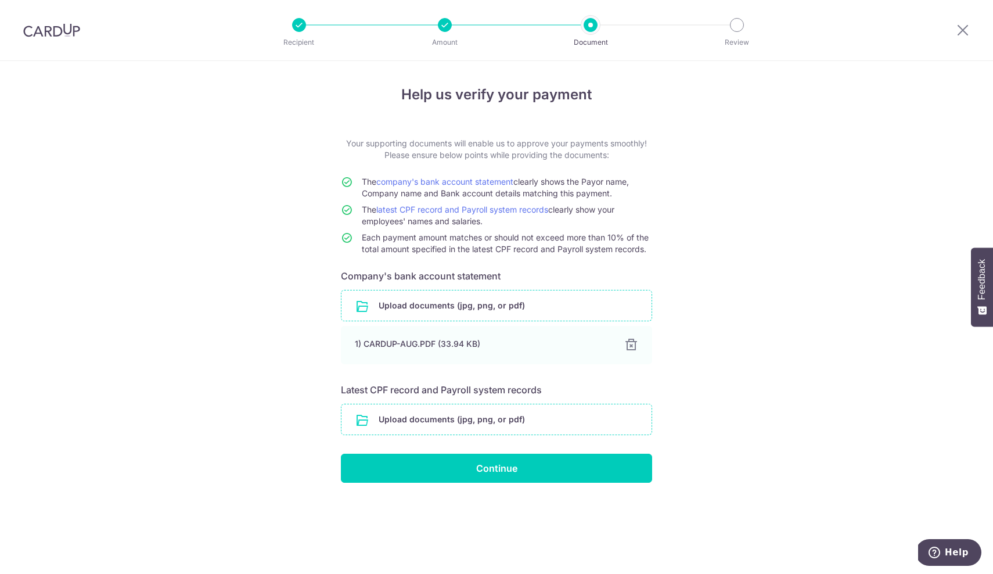
click at [514, 429] on input "file" at bounding box center [497, 419] width 310 height 30
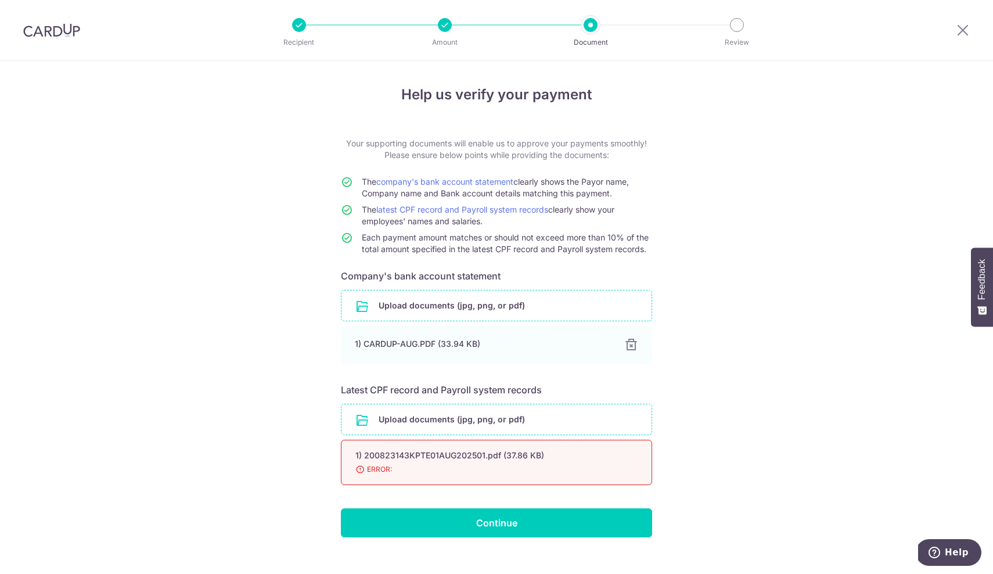
click at [390, 418] on input "file" at bounding box center [497, 419] width 310 height 30
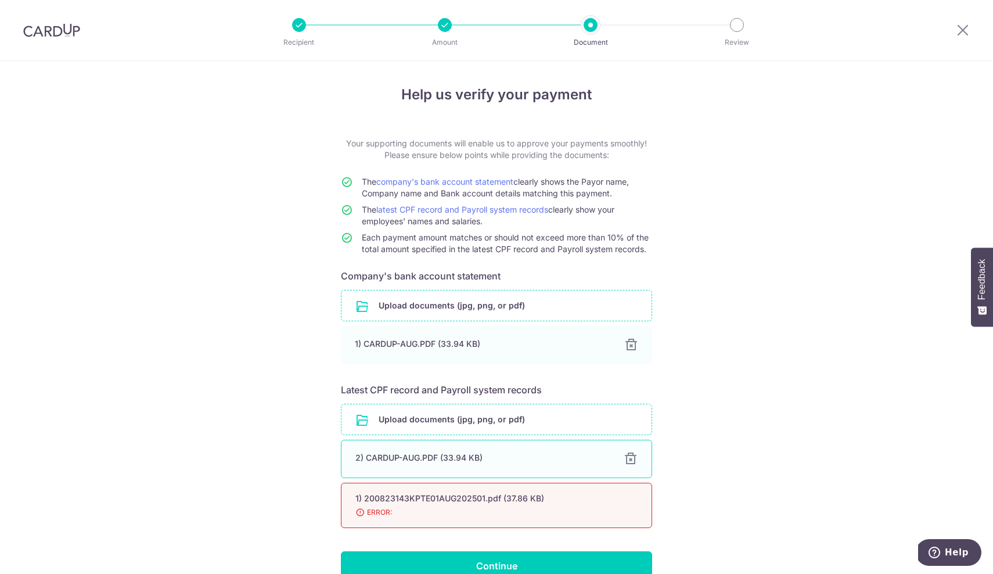
click at [632, 458] on div at bounding box center [631, 459] width 14 height 14
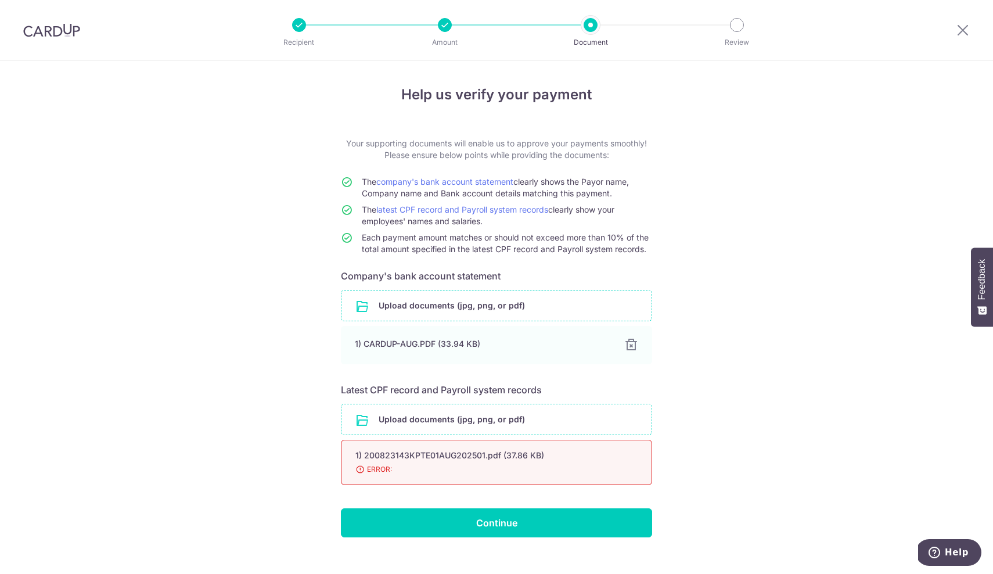
click at [632, 458] on div "1) 200823143KPTE01AUG202501.pdf (37.86 KB) 98% Done Download ERROR:" at bounding box center [496, 462] width 311 height 45
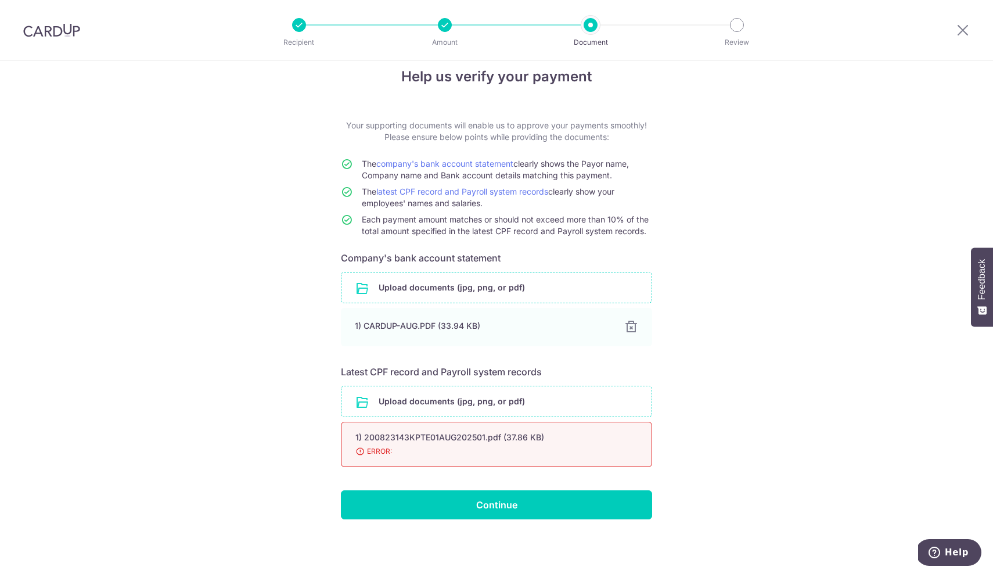
scroll to position [18, 0]
click at [630, 327] on div at bounding box center [631, 327] width 14 height 14
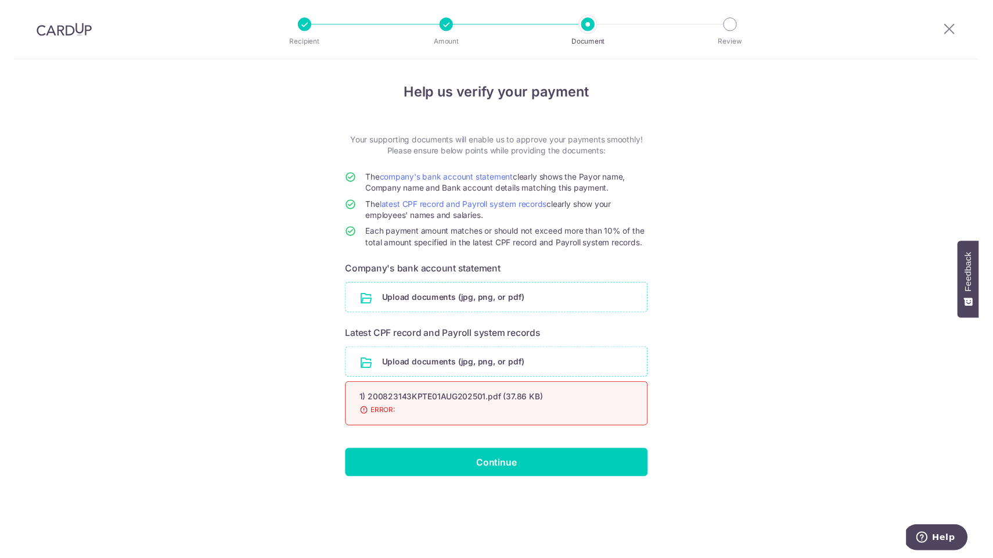
scroll to position [0, 0]
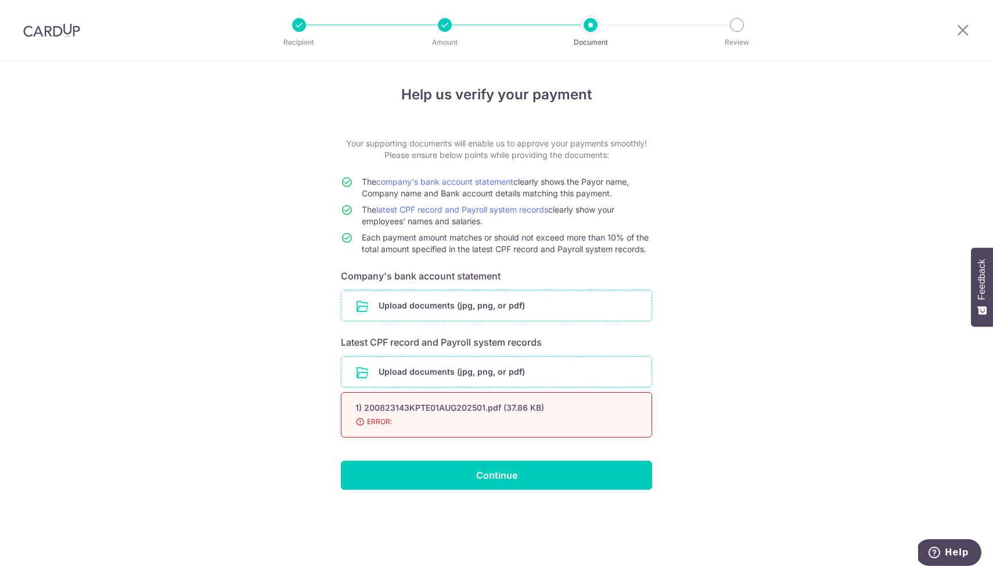
click at [485, 368] on input "file" at bounding box center [497, 372] width 310 height 30
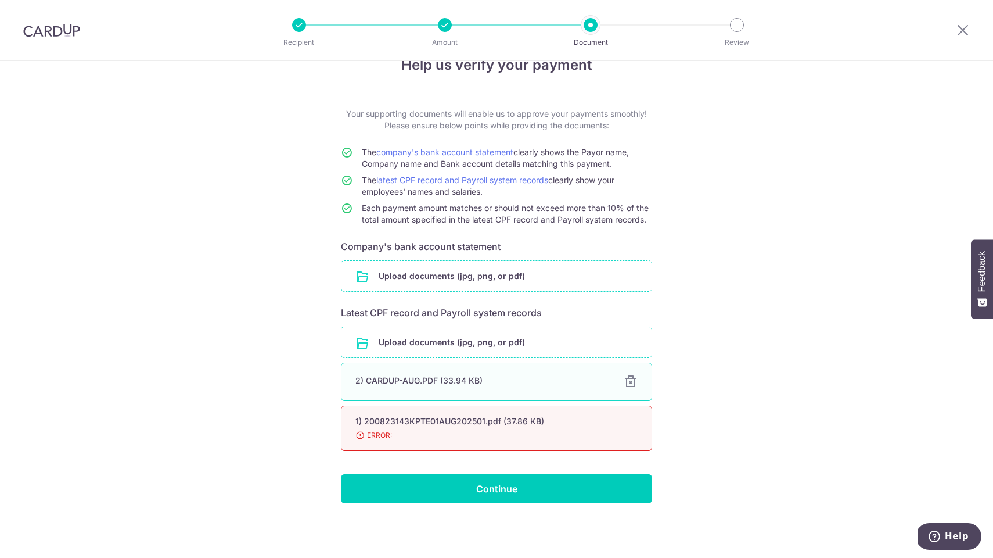
scroll to position [30, 0]
click at [480, 269] on input "file" at bounding box center [497, 276] width 310 height 30
click at [456, 339] on input "file" at bounding box center [497, 342] width 310 height 30
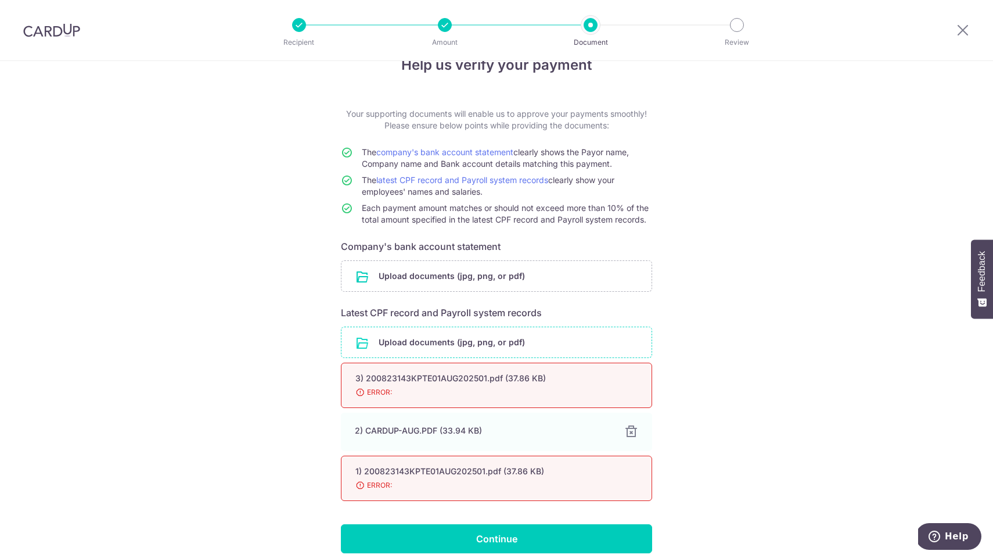
click at [725, 340] on div "Help us verify your payment Your supporting documents will enable us to approve…" at bounding box center [496, 319] width 993 height 576
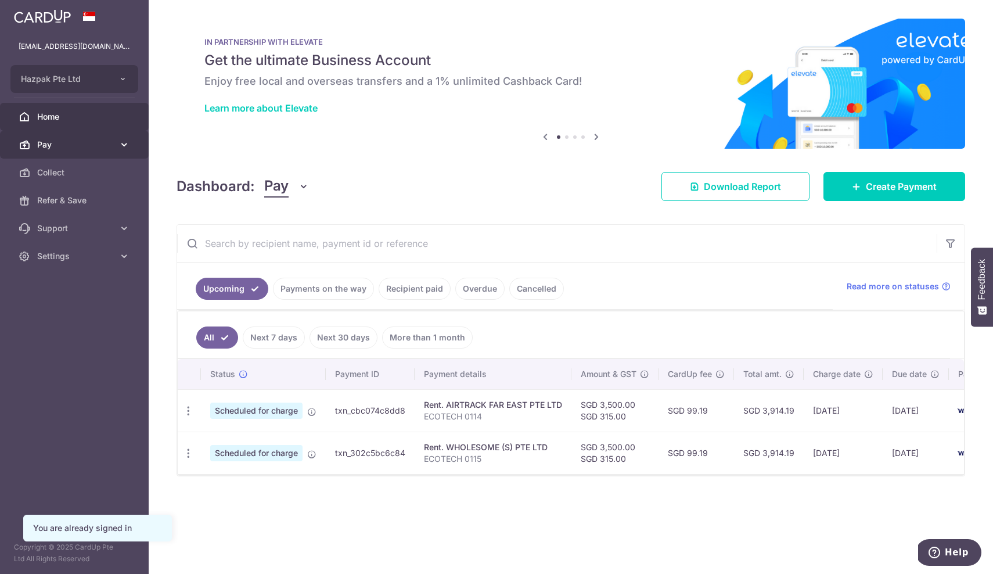
click at [41, 145] on span "Pay" at bounding box center [75, 145] width 77 height 12
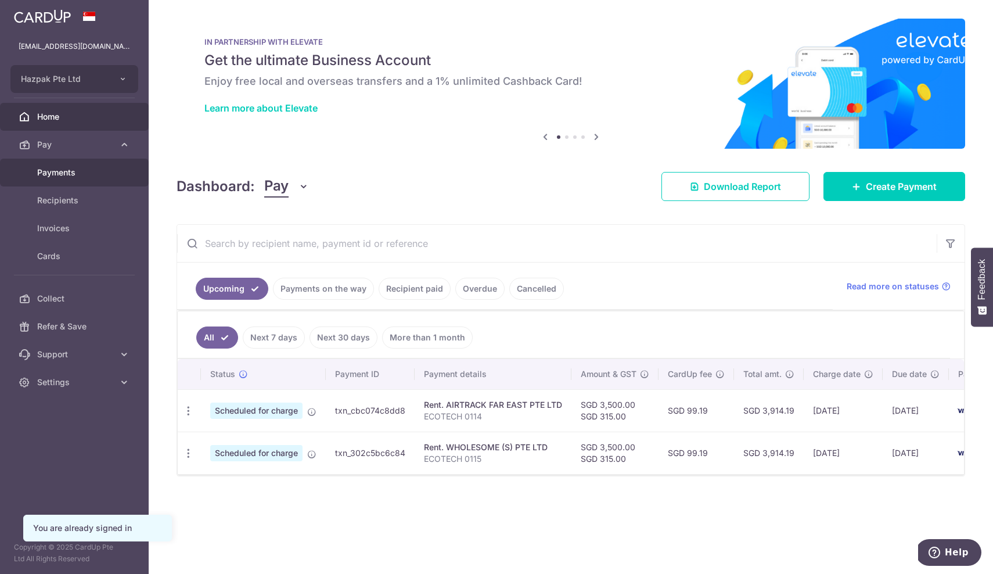
click at [55, 168] on span "Payments" at bounding box center [75, 173] width 77 height 12
